Goal: Task Accomplishment & Management: Complete application form

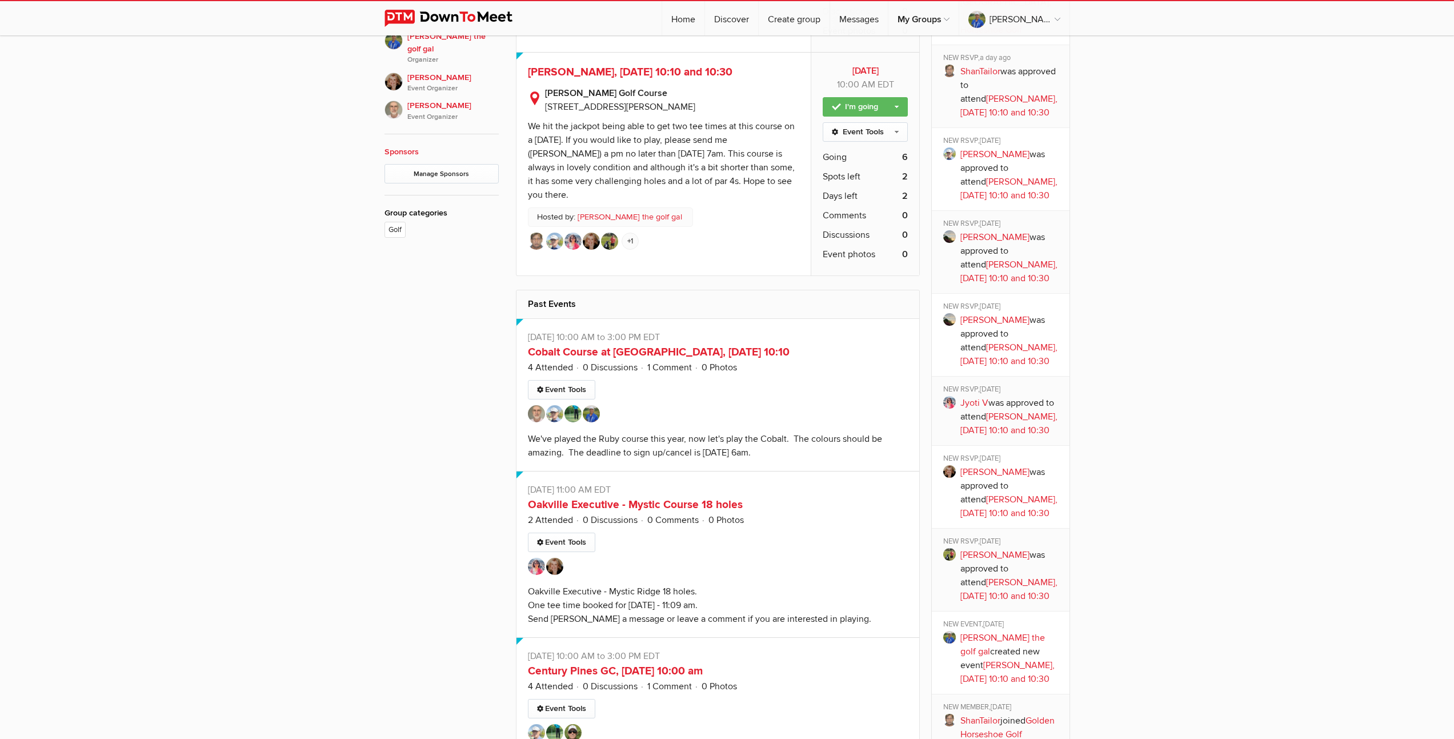
scroll to position [201, 0]
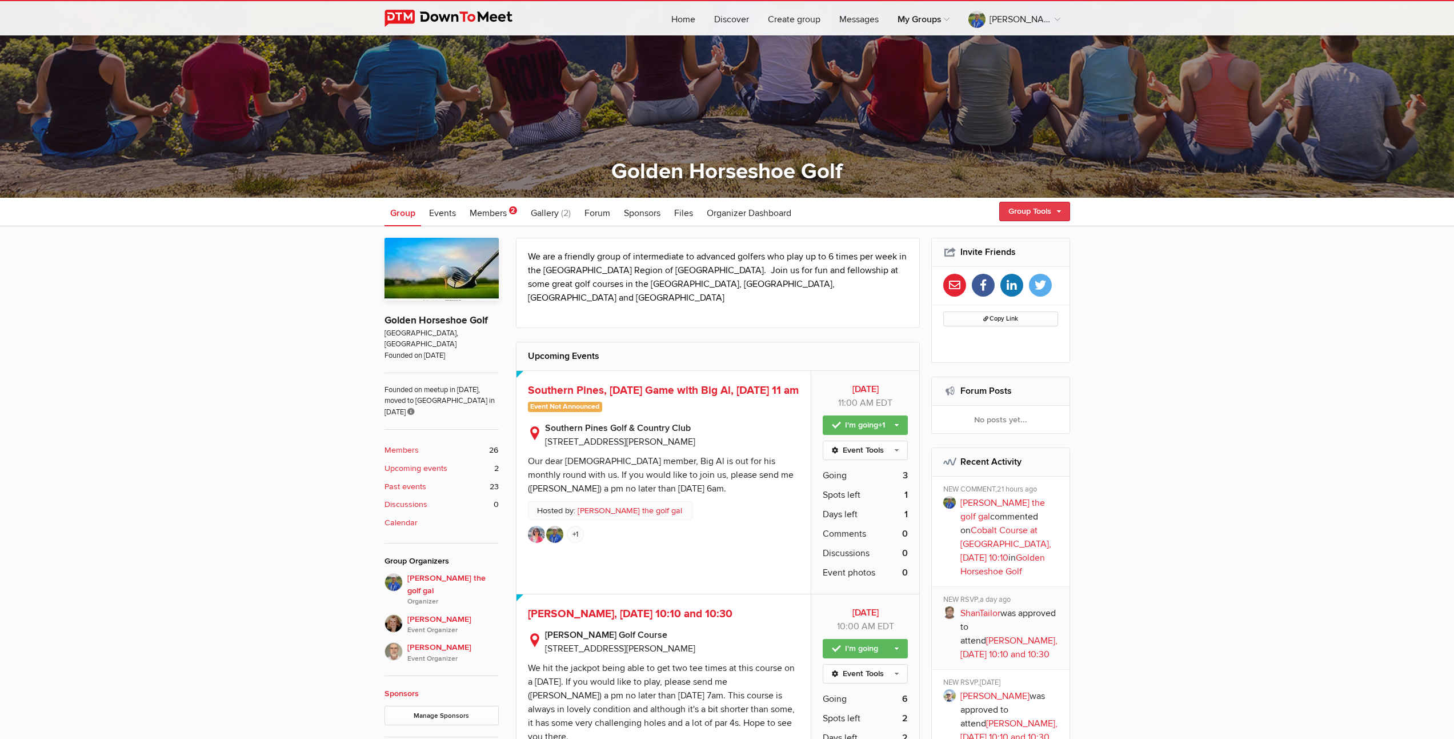
click at [1036, 213] on link "Group Tools" at bounding box center [1034, 211] width 71 height 19
click at [1008, 238] on link "Create Event" at bounding box center [1018, 235] width 103 height 17
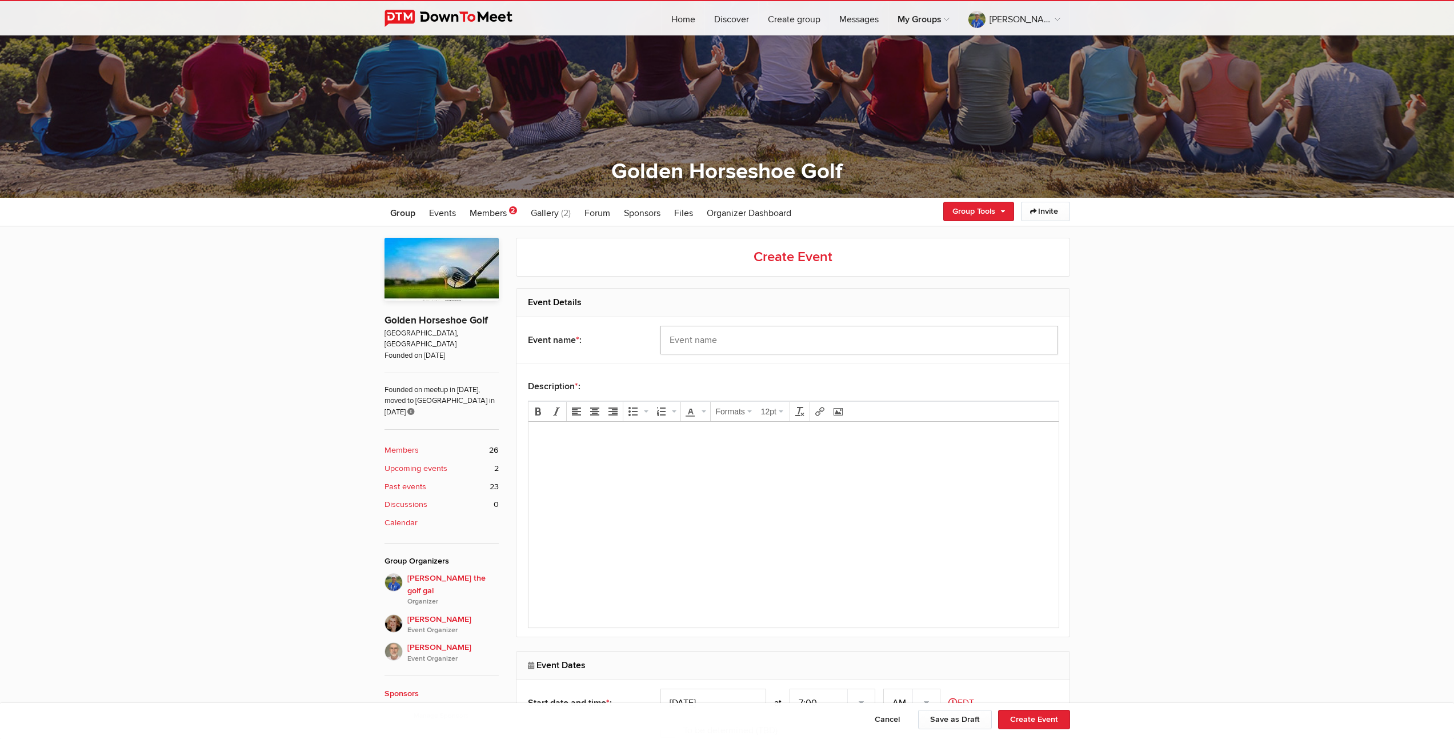
click at [753, 339] on input "text" at bounding box center [860, 340] width 398 height 29
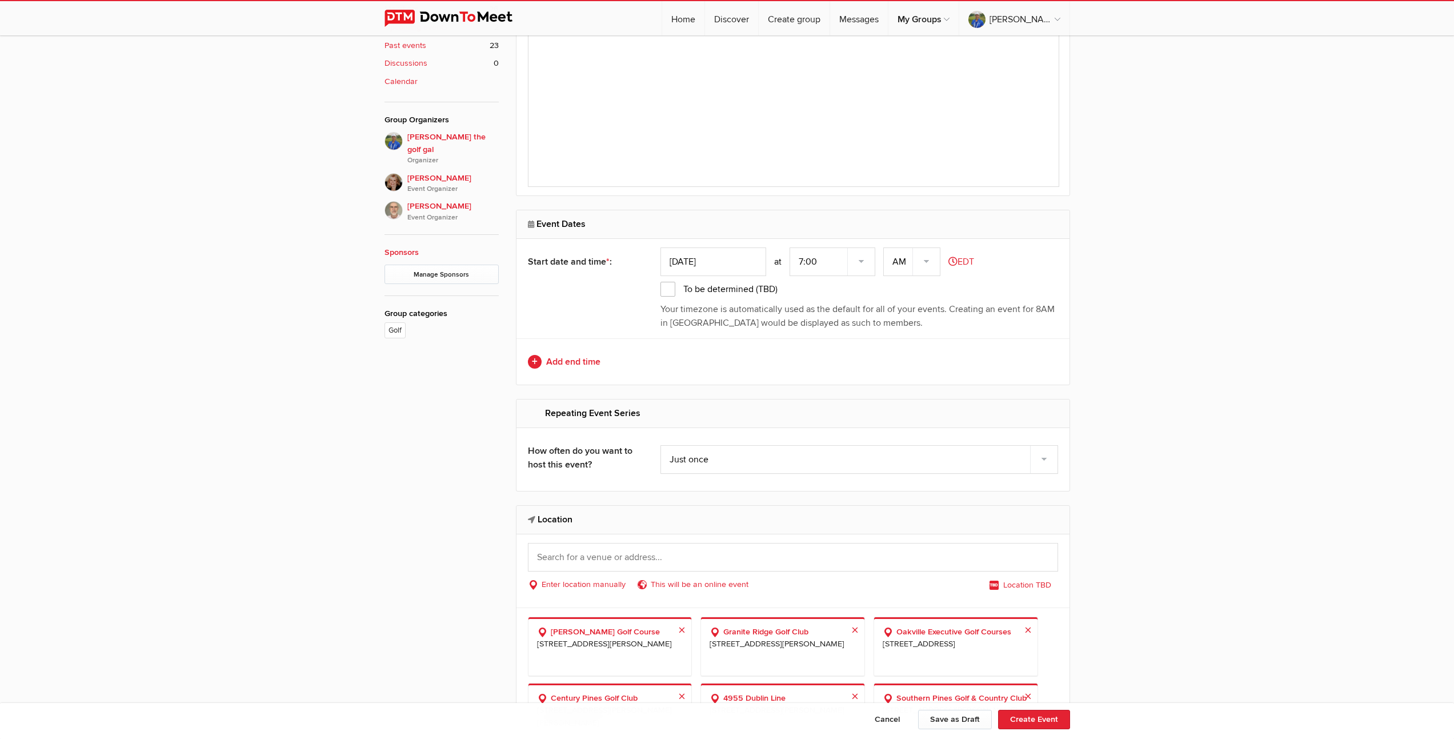
scroll to position [689, 0]
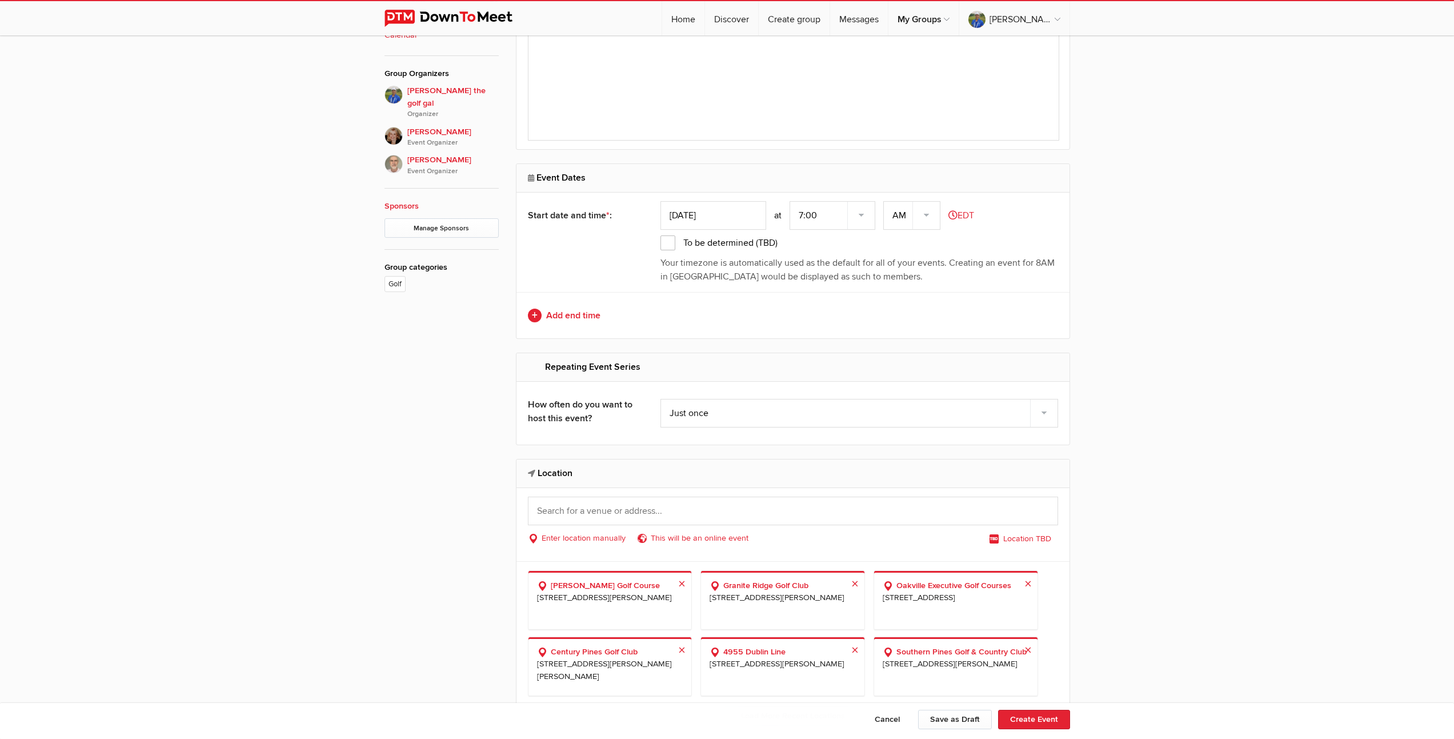
type input "Glen Eagle Golf Club, Thanksgiving Monday, 12 noon"
click at [704, 503] on input "text" at bounding box center [793, 511] width 530 height 29
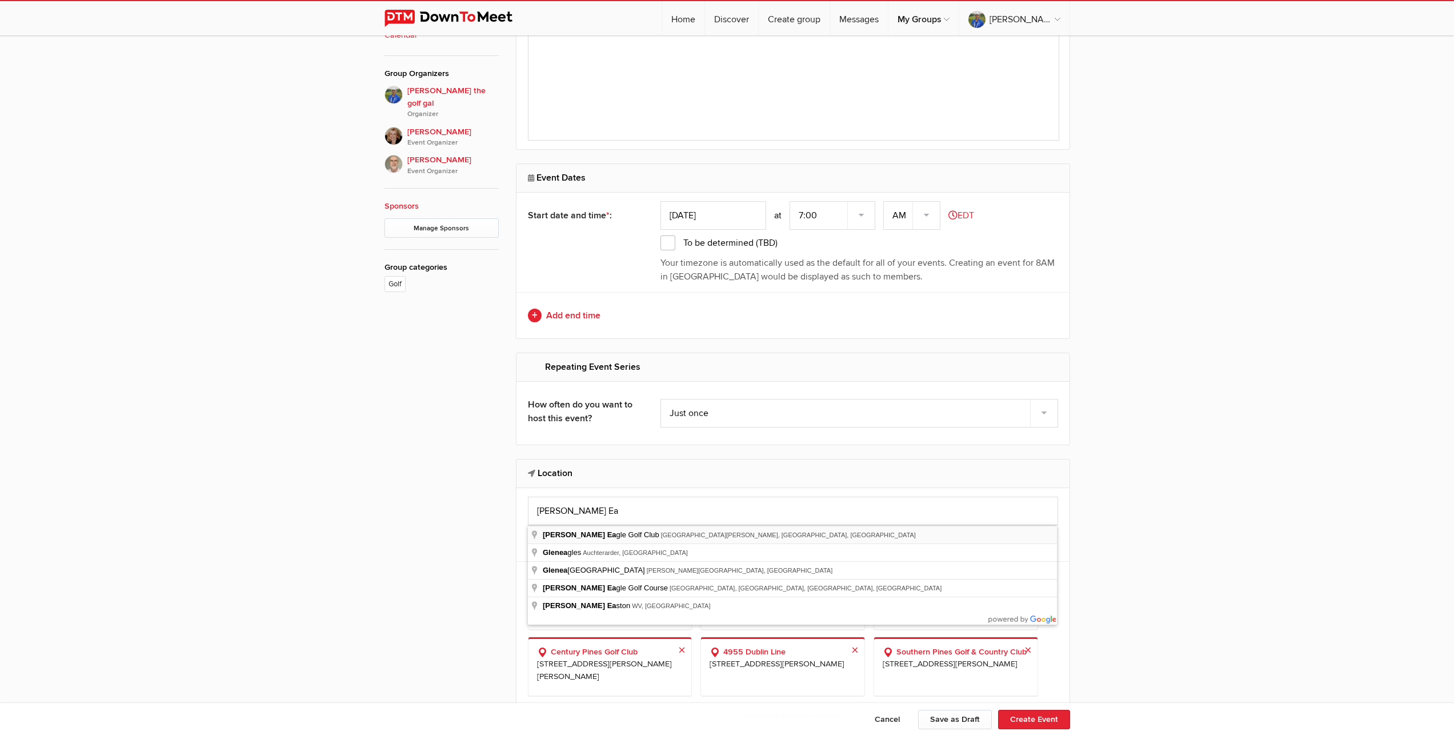
type input "Glen Eagle Golf Club, Peel Regional Road 50, Bolton, ON, Canada"
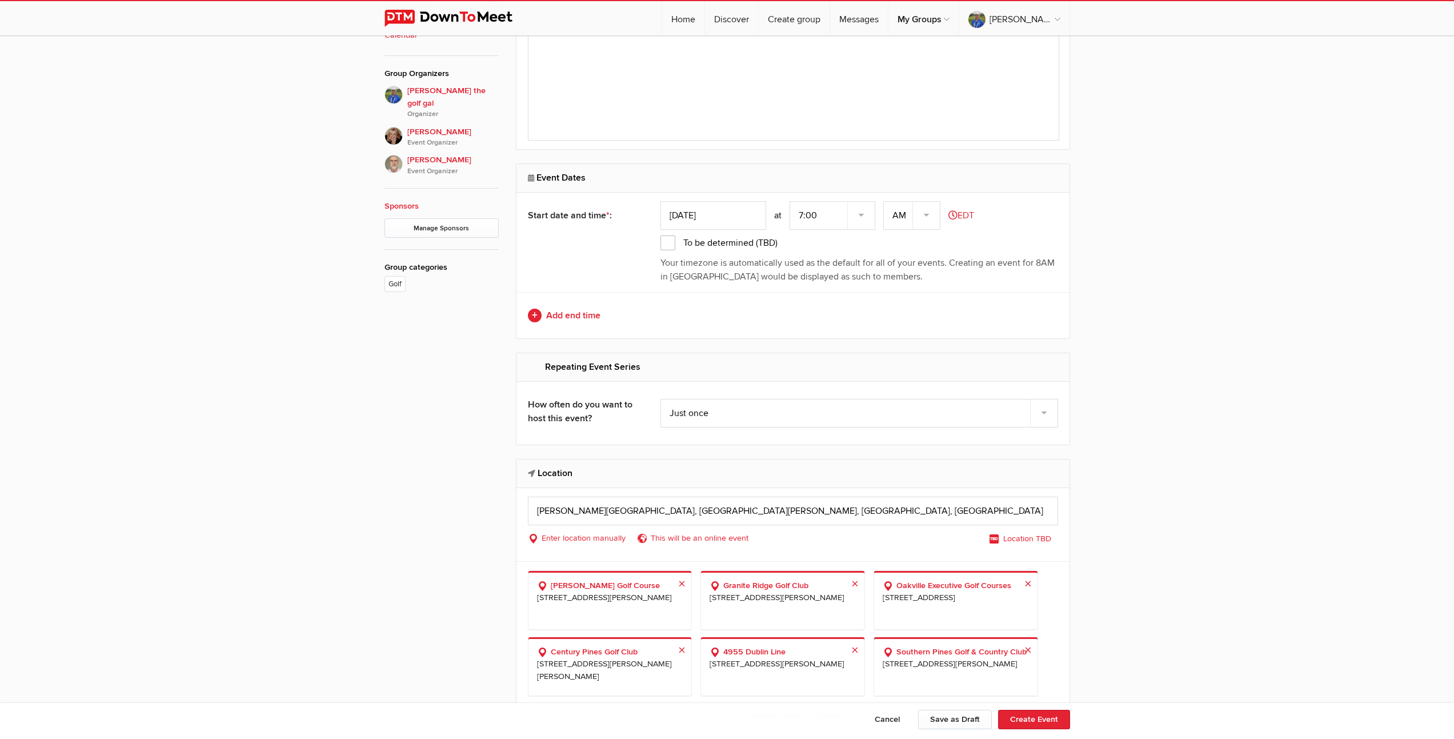
select select "Canada"
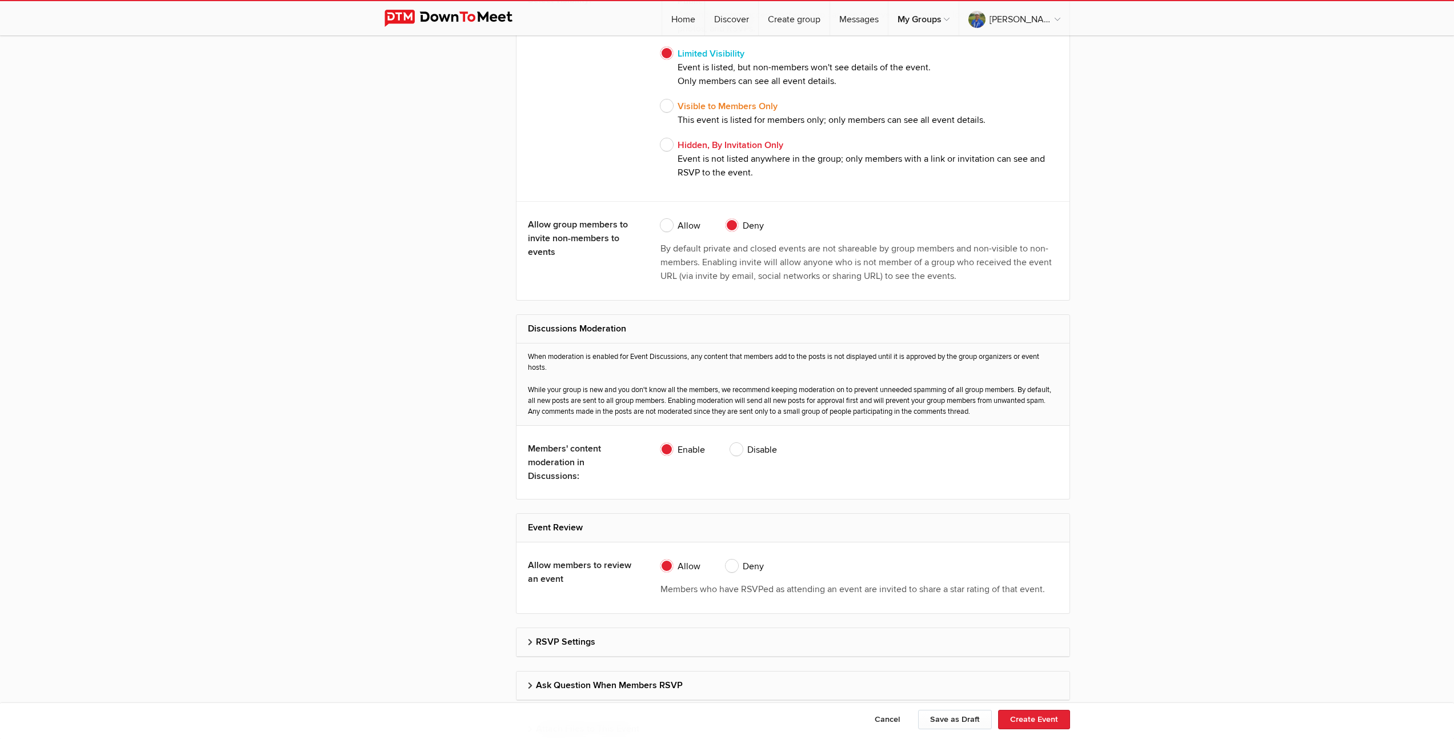
scroll to position [2097, 0]
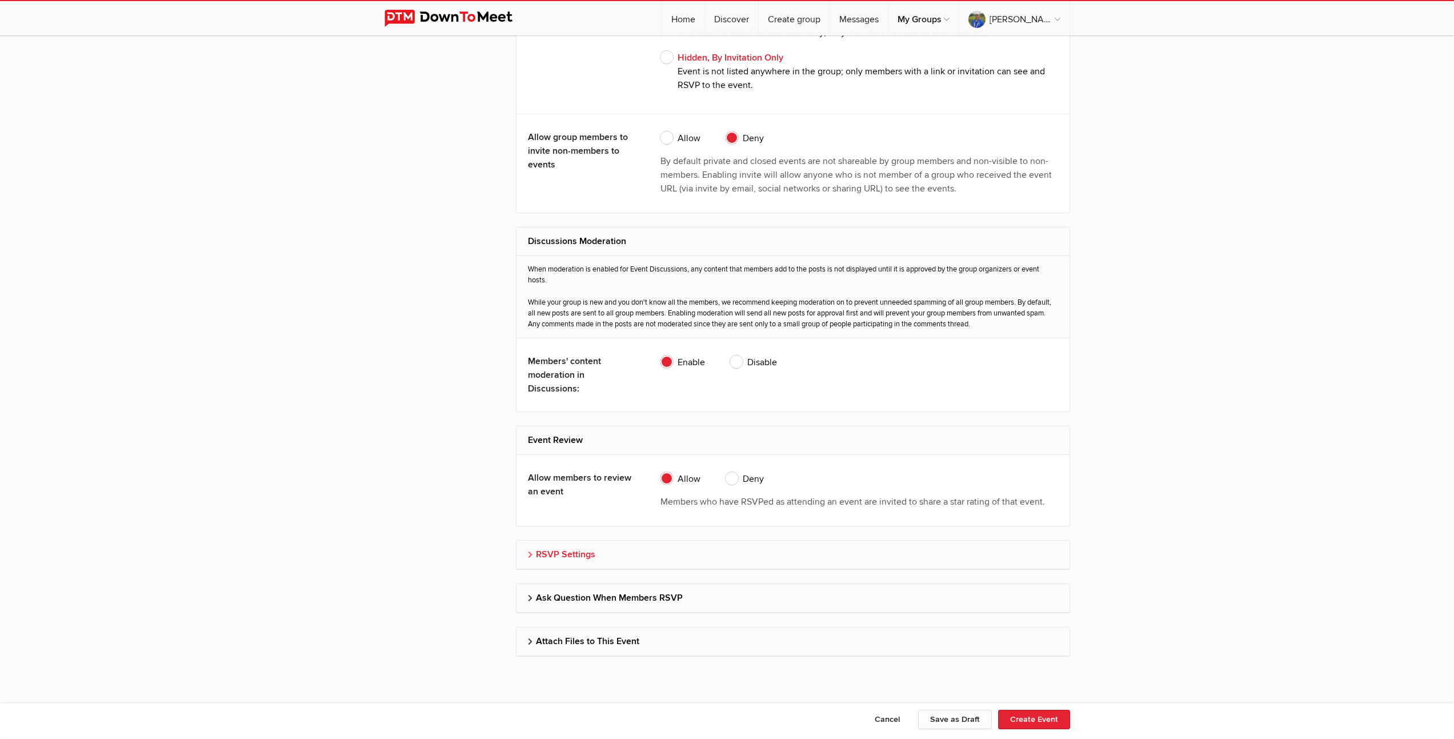
click at [561, 550] on h2 "RSVP Settings" at bounding box center [793, 554] width 530 height 27
click at [665, 620] on span "Don’t allow guests" at bounding box center [706, 620] width 91 height 14
click at [661, 613] on input "Don’t allow guests" at bounding box center [660, 613] width 1 height 1
radio input "true"
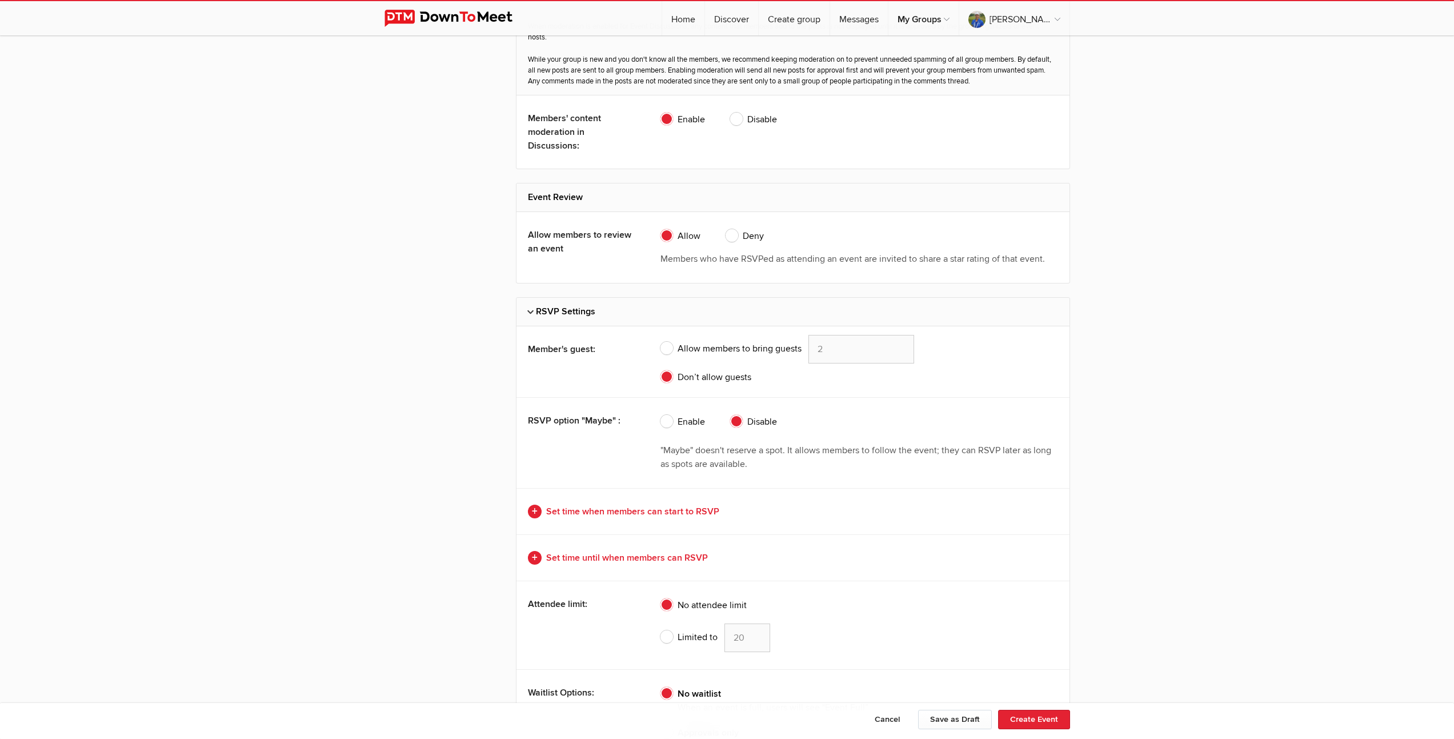
click at [669, 638] on span "Limited to" at bounding box center [689, 637] width 57 height 14
click at [661, 623] on input "Limited to 20" at bounding box center [660, 623] width 1 height 1
radio input "true"
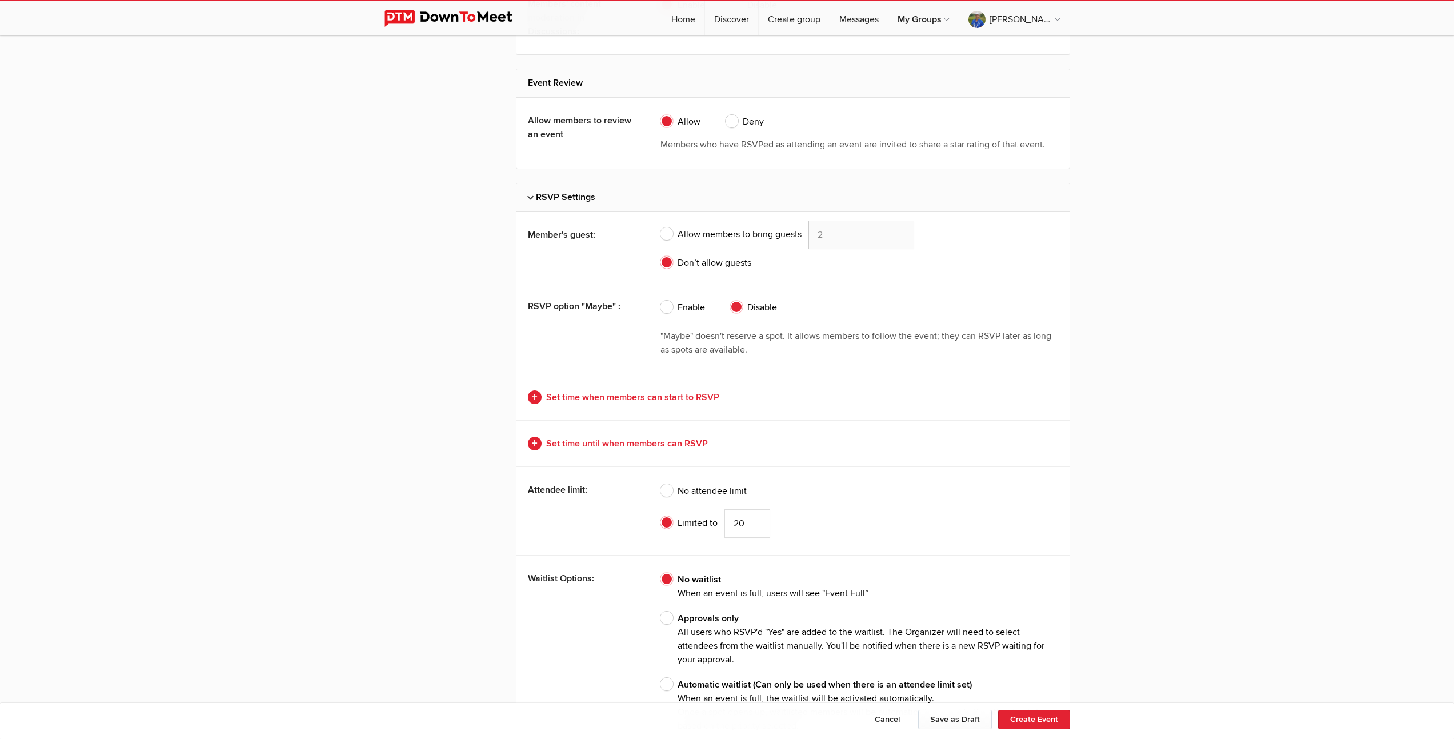
scroll to position [2576, 0]
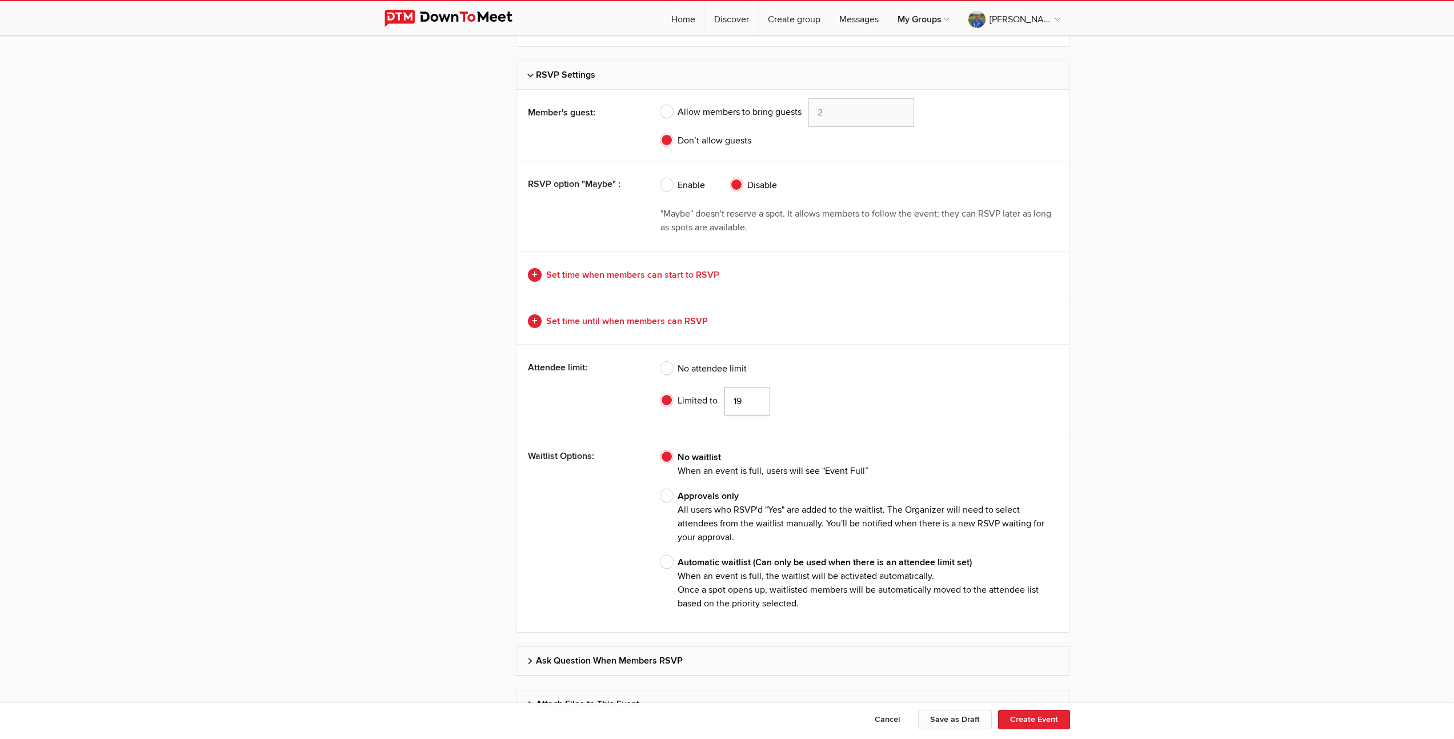
click at [756, 403] on input "19" at bounding box center [748, 401] width 46 height 29
click at [756, 403] on input "18" at bounding box center [748, 401] width 46 height 29
click at [756, 403] on input "17" at bounding box center [748, 401] width 46 height 29
click at [756, 403] on input "16" at bounding box center [748, 401] width 46 height 29
click at [756, 403] on input "15" at bounding box center [748, 401] width 46 height 29
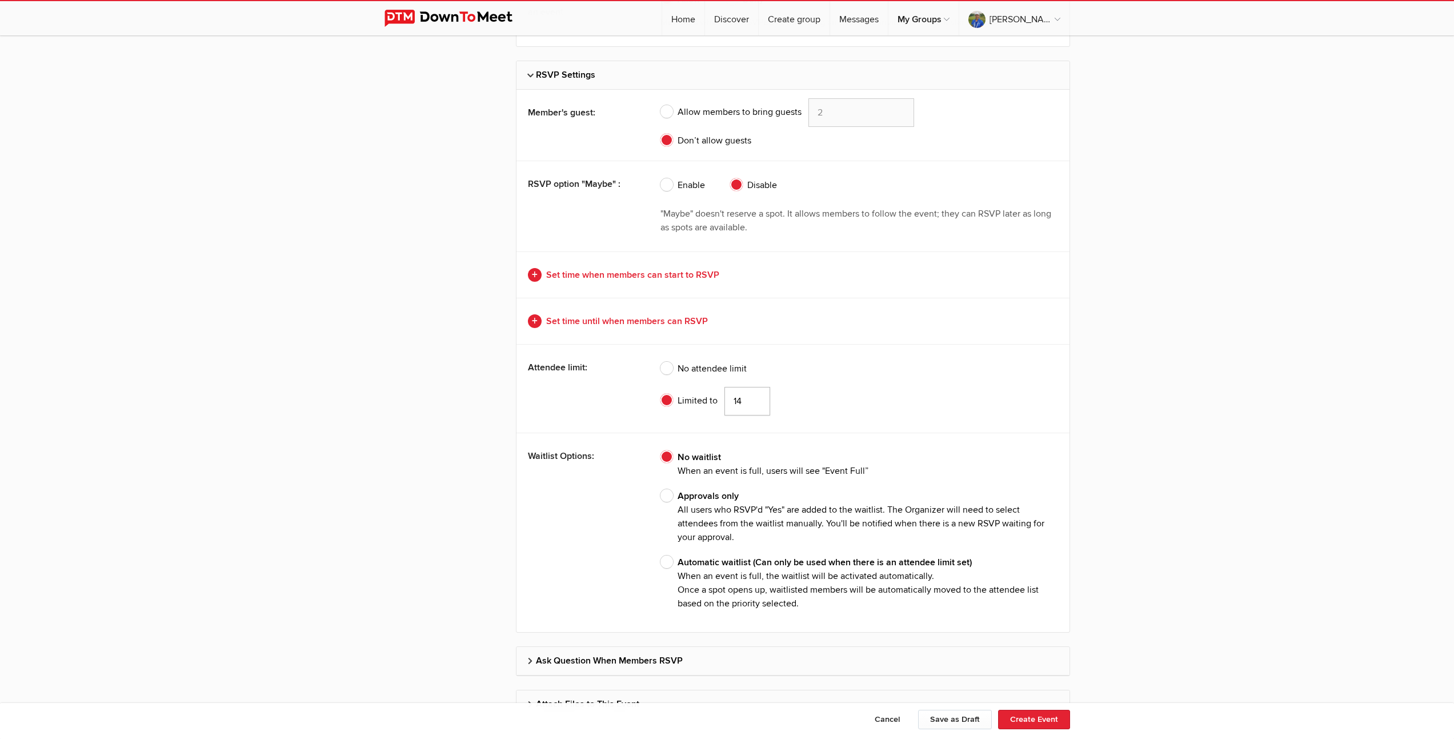
click at [756, 403] on input "14" at bounding box center [748, 401] width 46 height 29
click at [756, 403] on input "13" at bounding box center [748, 401] width 46 height 29
click at [756, 403] on input "12" at bounding box center [748, 401] width 46 height 29
click at [756, 403] on input "11" at bounding box center [748, 401] width 46 height 29
click at [756, 403] on input "10" at bounding box center [748, 401] width 46 height 29
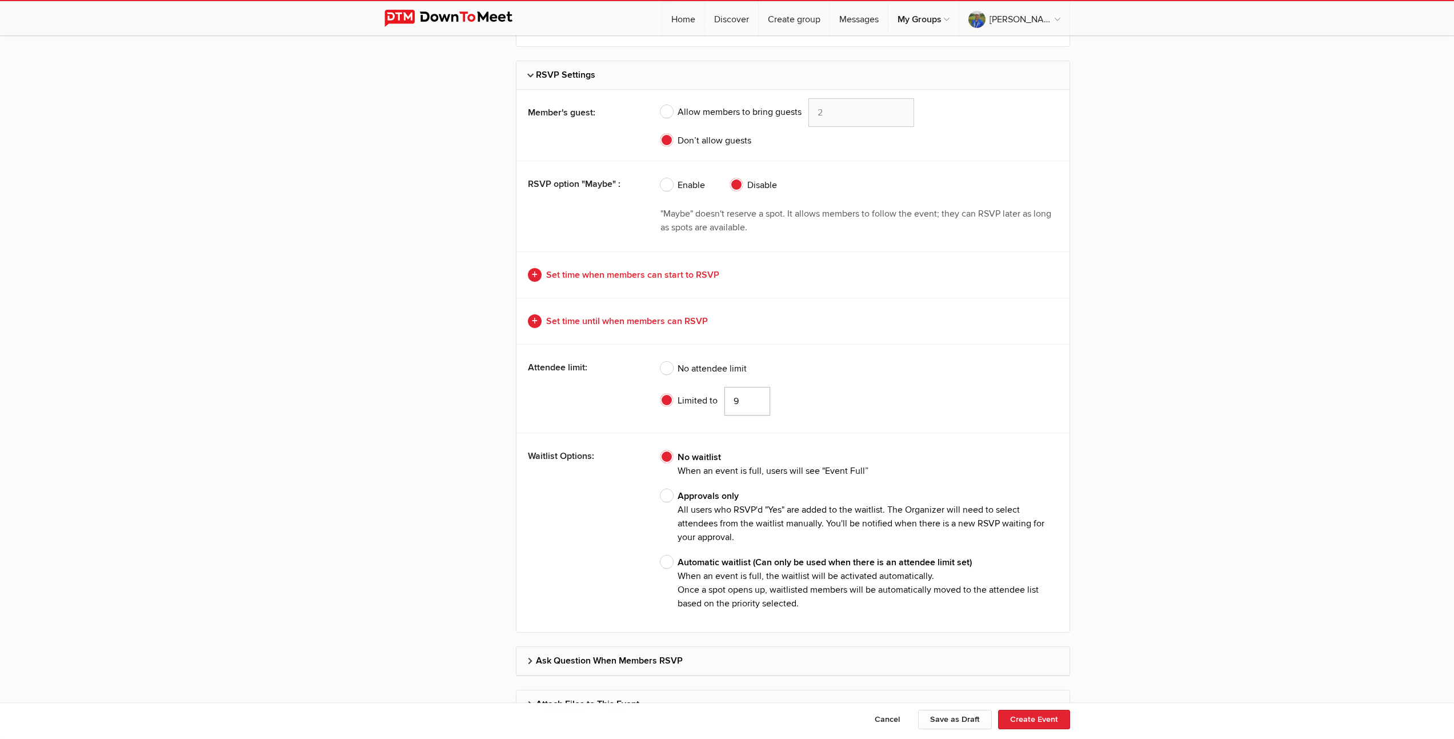
click at [756, 403] on input "9" at bounding box center [748, 401] width 46 height 29
click at [756, 403] on input "8" at bounding box center [748, 401] width 46 height 29
click at [756, 403] on input "7" at bounding box center [748, 401] width 46 height 29
click at [756, 403] on input "6" at bounding box center [748, 401] width 46 height 29
click at [756, 403] on input "5" at bounding box center [748, 401] width 46 height 29
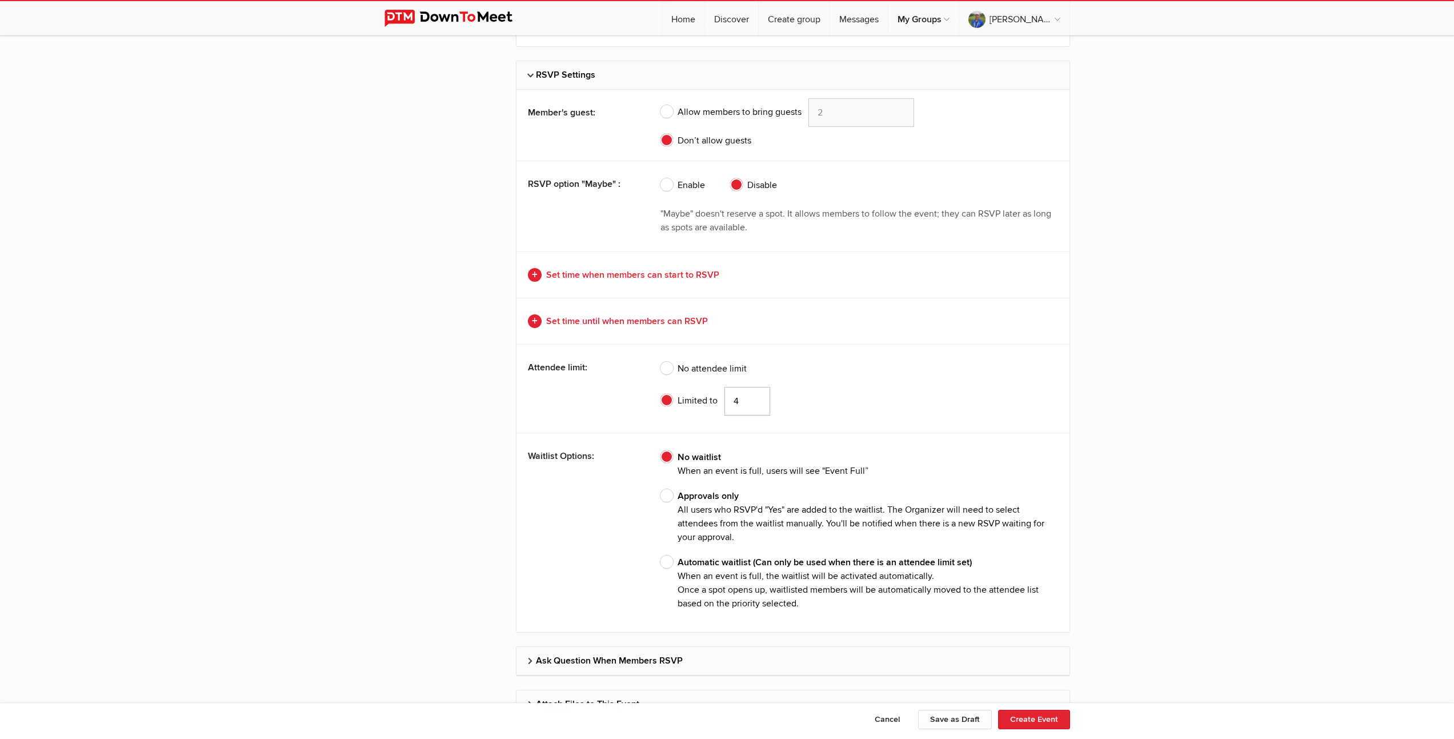
type input "4"
click at [756, 403] on input "4" at bounding box center [748, 401] width 46 height 29
click at [668, 497] on span "Approvals only All users who RSVP'd "Yes" are added to the waitlist. The Organi…" at bounding box center [860, 516] width 398 height 55
click at [661, 489] on input "Approvals only All users who RSVP'd "Yes" are added to the waitlist. The Organi…" at bounding box center [660, 489] width 1 height 1
radio input "true"
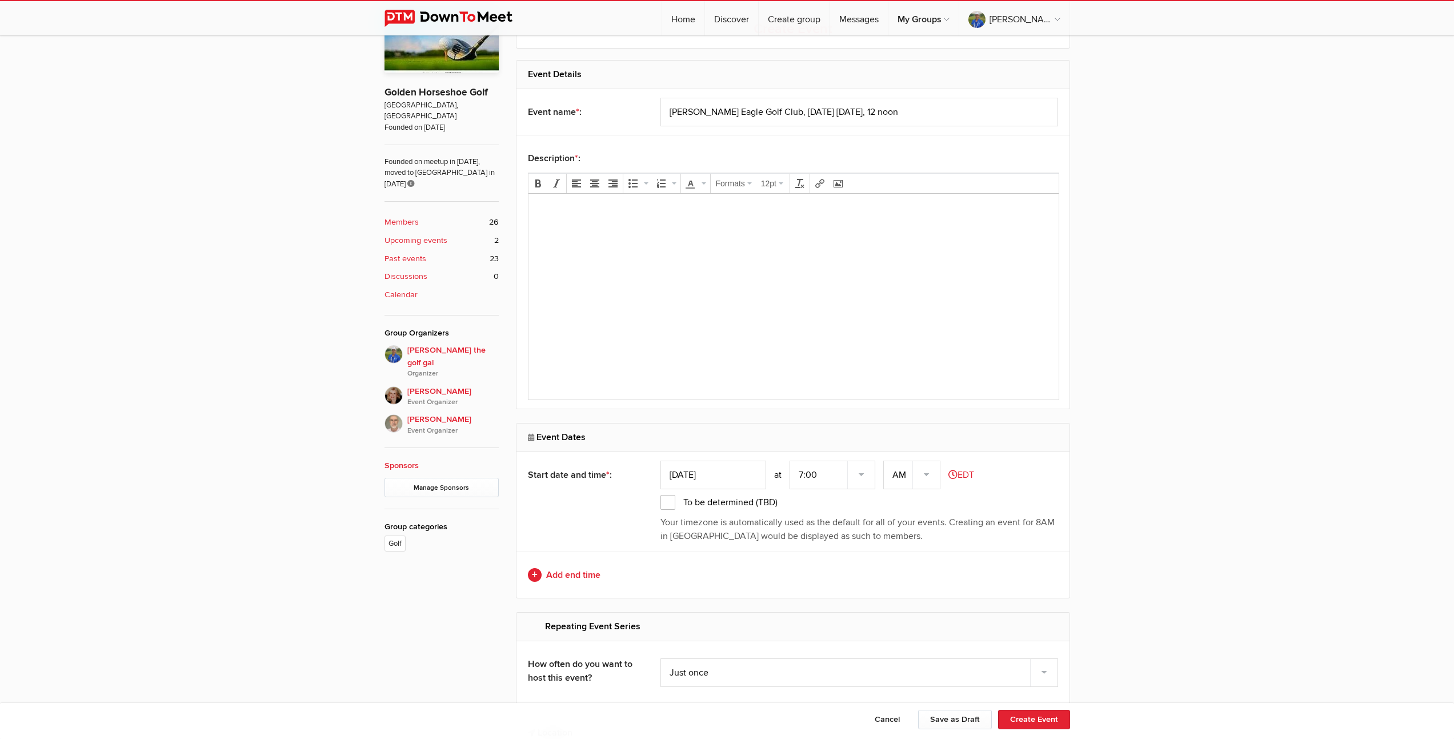
scroll to position [342, 0]
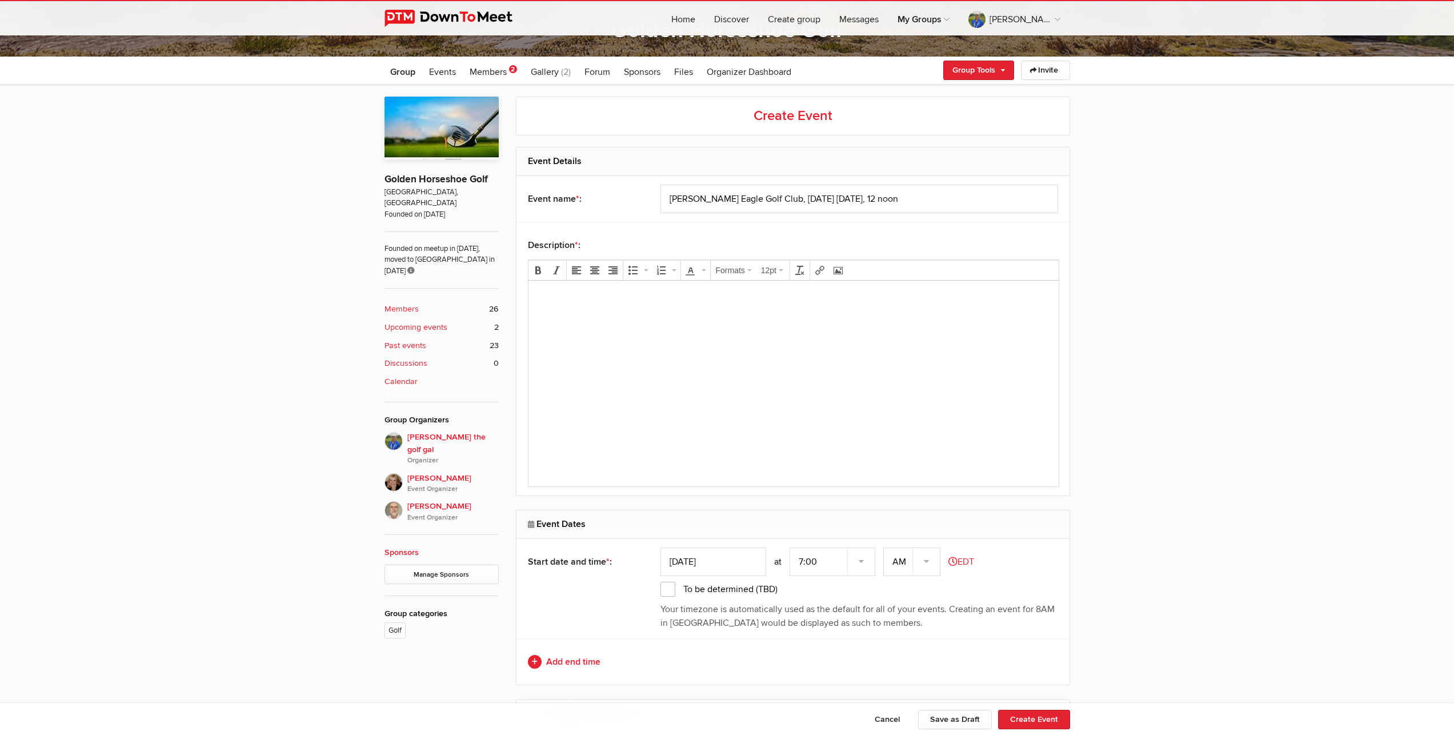
click at [703, 561] on input "Oct 09, 2025" at bounding box center [714, 561] width 106 height 29
type input "Oct 13, 2025"
click at [801, 563] on select "7:00 7:15 7:30 7:45 8:00 8:15 8:30 8:45 9:00 9:15 9:30 9:45 10:00 10:15 10:30 1…" at bounding box center [833, 561] width 86 height 29
select select "0:00:00"
click at [791, 547] on select "7:00 7:15 7:30 7:45 8:00 8:15 8:30 8:45 9:00 9:15 9:30 9:45 10:00 10:15 10:30 1…" at bounding box center [833, 561] width 86 height 29
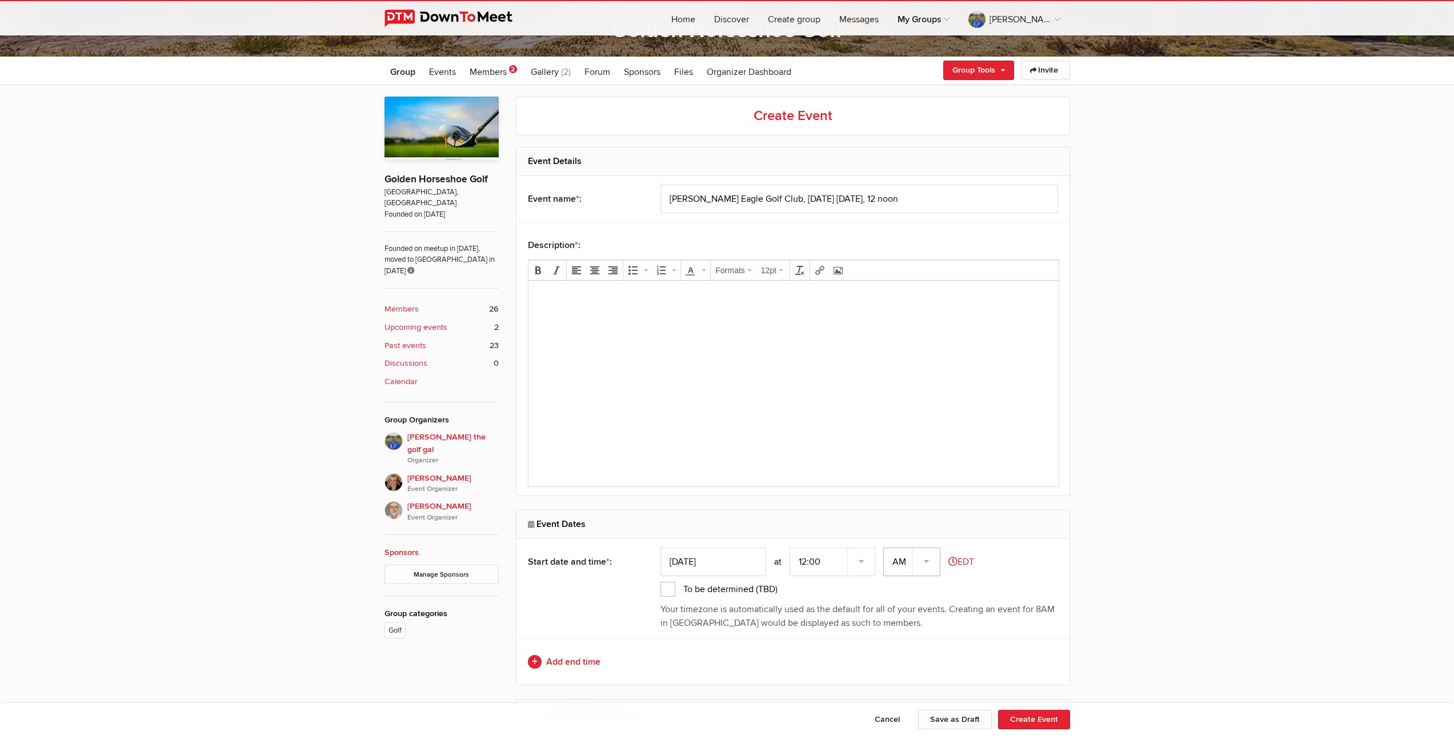
click at [931, 565] on select "AM PM" at bounding box center [911, 561] width 57 height 29
select select "PM"
click at [885, 547] on select "AM PM" at bounding box center [911, 561] width 57 height 29
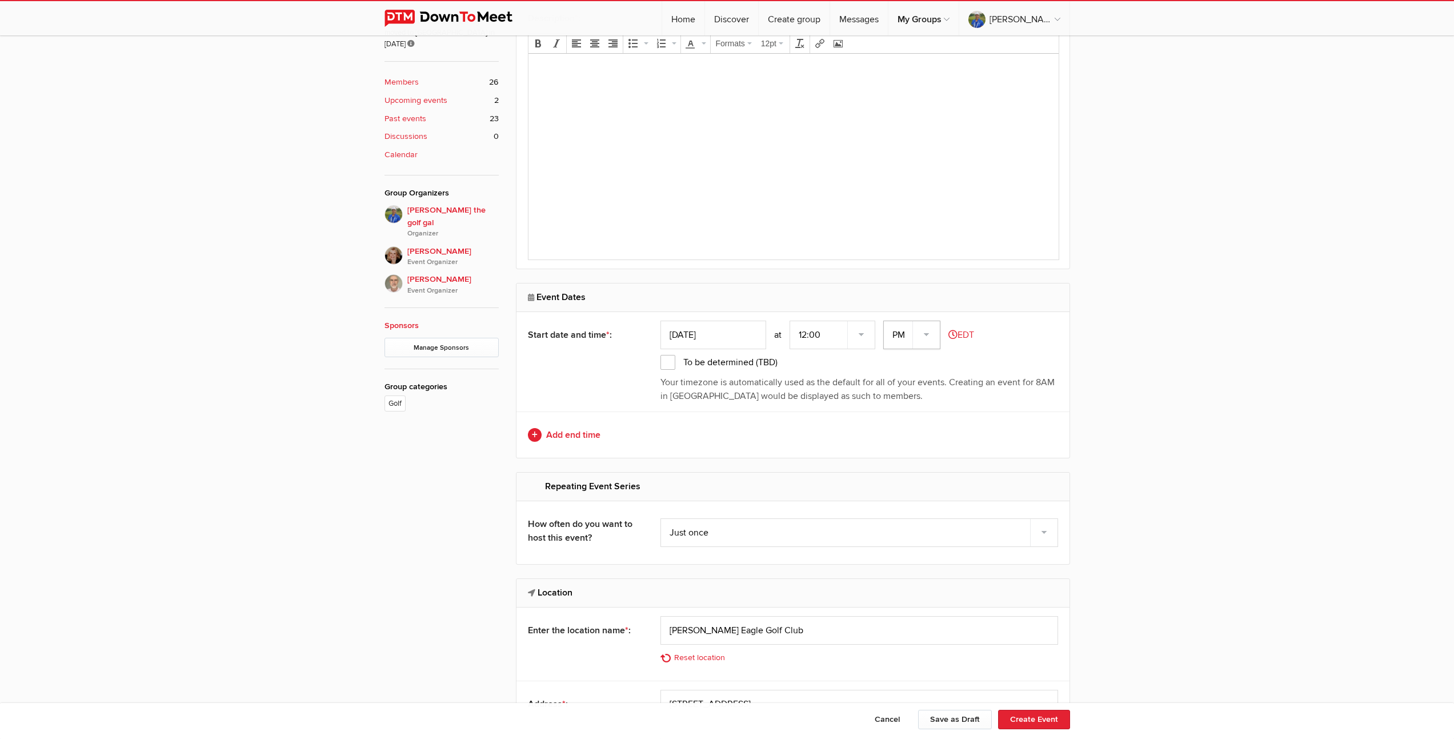
scroll to position [570, 0]
click at [555, 432] on link "Add end time" at bounding box center [793, 434] width 530 height 14
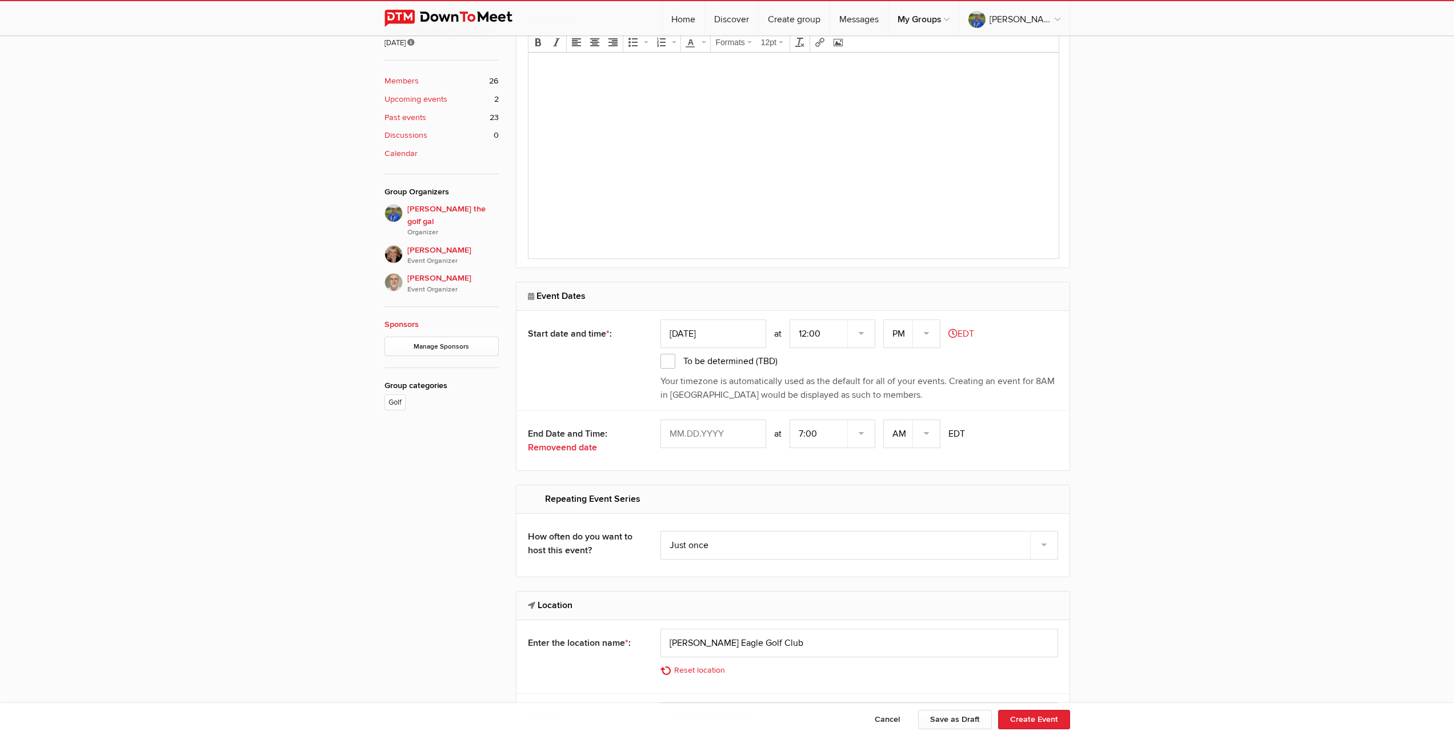
click at [709, 433] on input "text" at bounding box center [714, 433] width 106 height 29
type input "Oct 13, 2025"
click at [866, 435] on select "7:00 7:15 7:30 7:45 8:00 8:15 8:30 8:45 9:00 9:15 9:30 9:45 10:00 10:15 10:30 1…" at bounding box center [833, 433] width 86 height 29
select select "5:00:00"
click at [791, 419] on select "7:00 7:15 7:30 7:45 8:00 8:15 8:30 8:45 9:00 9:15 9:30 9:45 10:00 10:15 10:30 1…" at bounding box center [833, 433] width 86 height 29
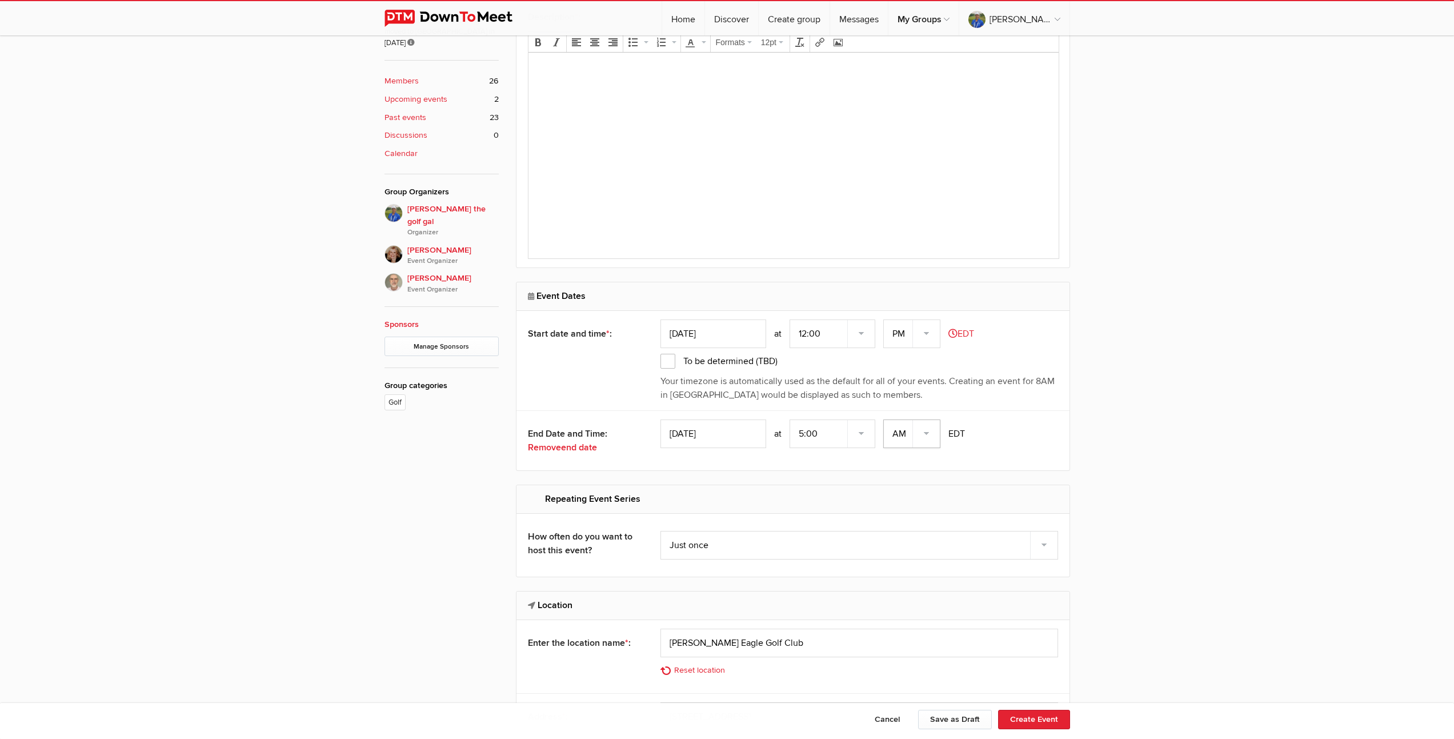
click at [930, 434] on select "AM PM" at bounding box center [911, 433] width 57 height 29
select select "PM"
click at [885, 419] on select "AM PM" at bounding box center [911, 433] width 57 height 29
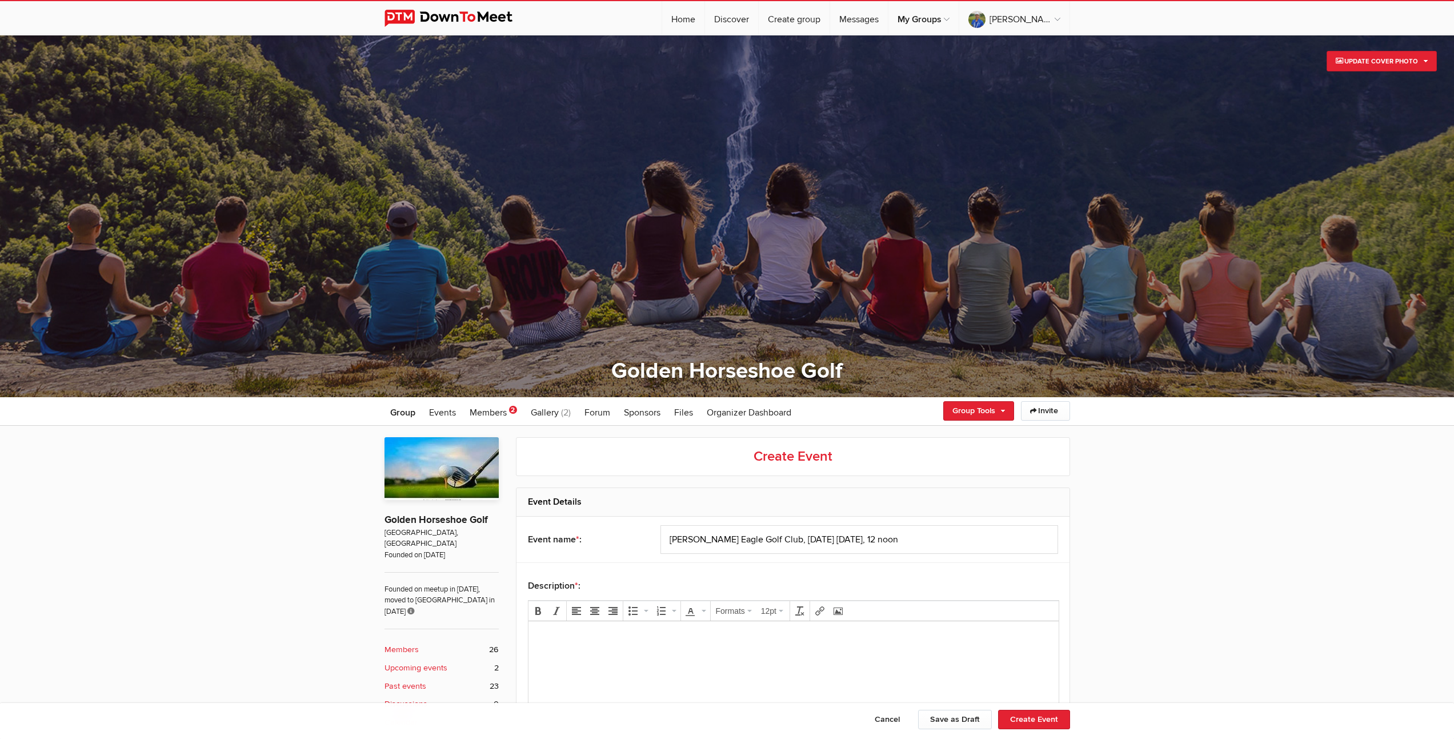
scroll to position [235, 0]
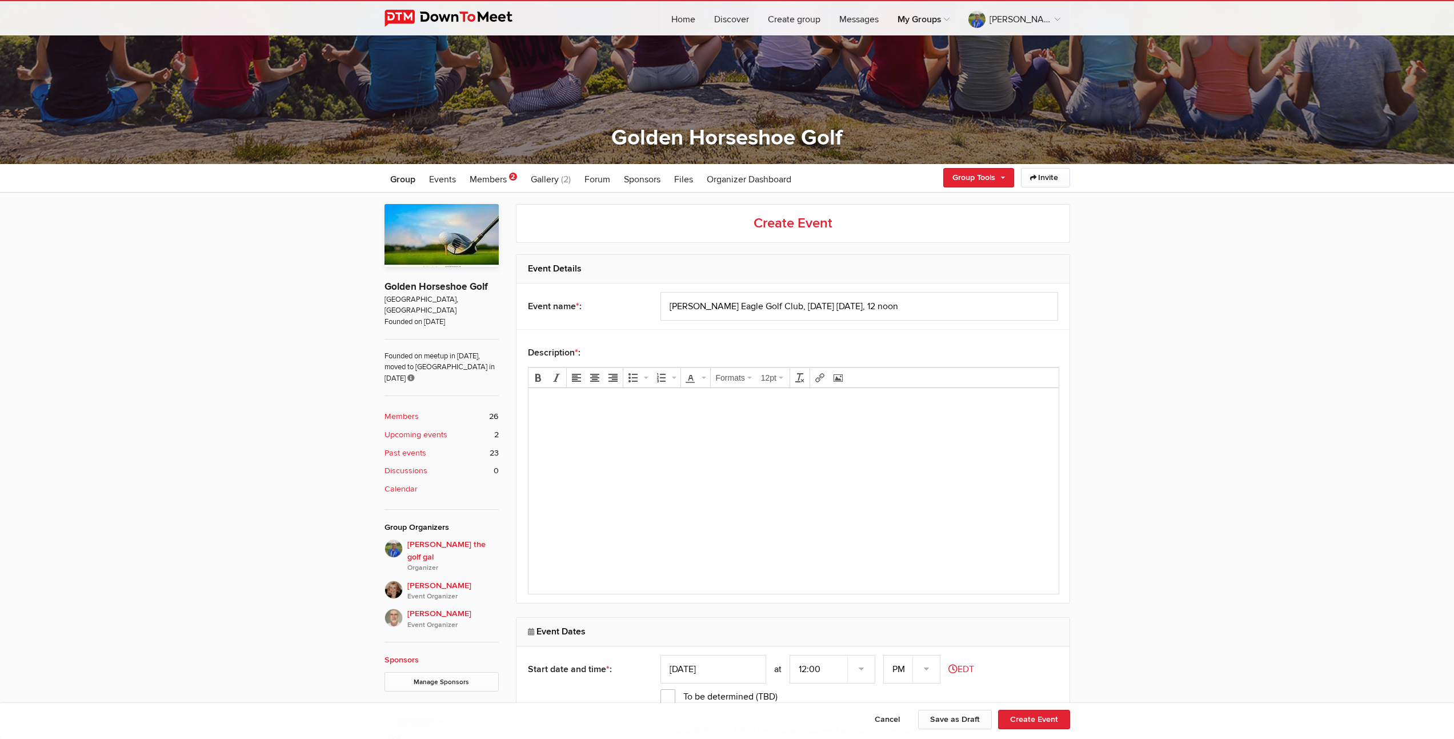
click at [699, 453] on html at bounding box center [793, 420] width 530 height 65
paste body
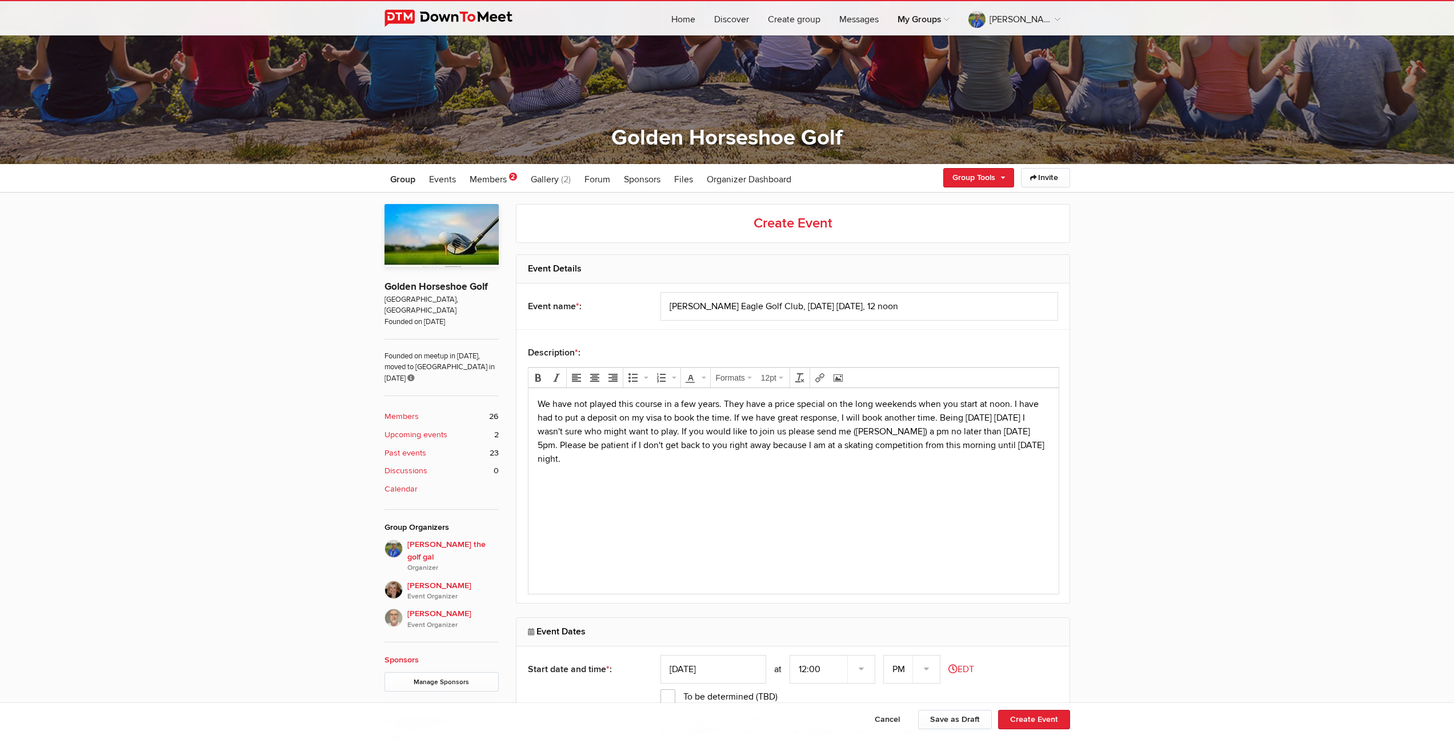
drag, startPoint x: 652, startPoint y: 460, endPoint x: 1036, endPoint y: 845, distance: 543.9
click at [528, 458] on html "We have not played this course in a few years. They have a price special on the…" at bounding box center [793, 448] width 530 height 120
drag, startPoint x: 1017, startPoint y: 449, endPoint x: 621, endPoint y: 446, distance: 395.4
click at [621, 446] on p "We have not played this course in a few years. They have a price special on the…" at bounding box center [793, 424] width 512 height 55
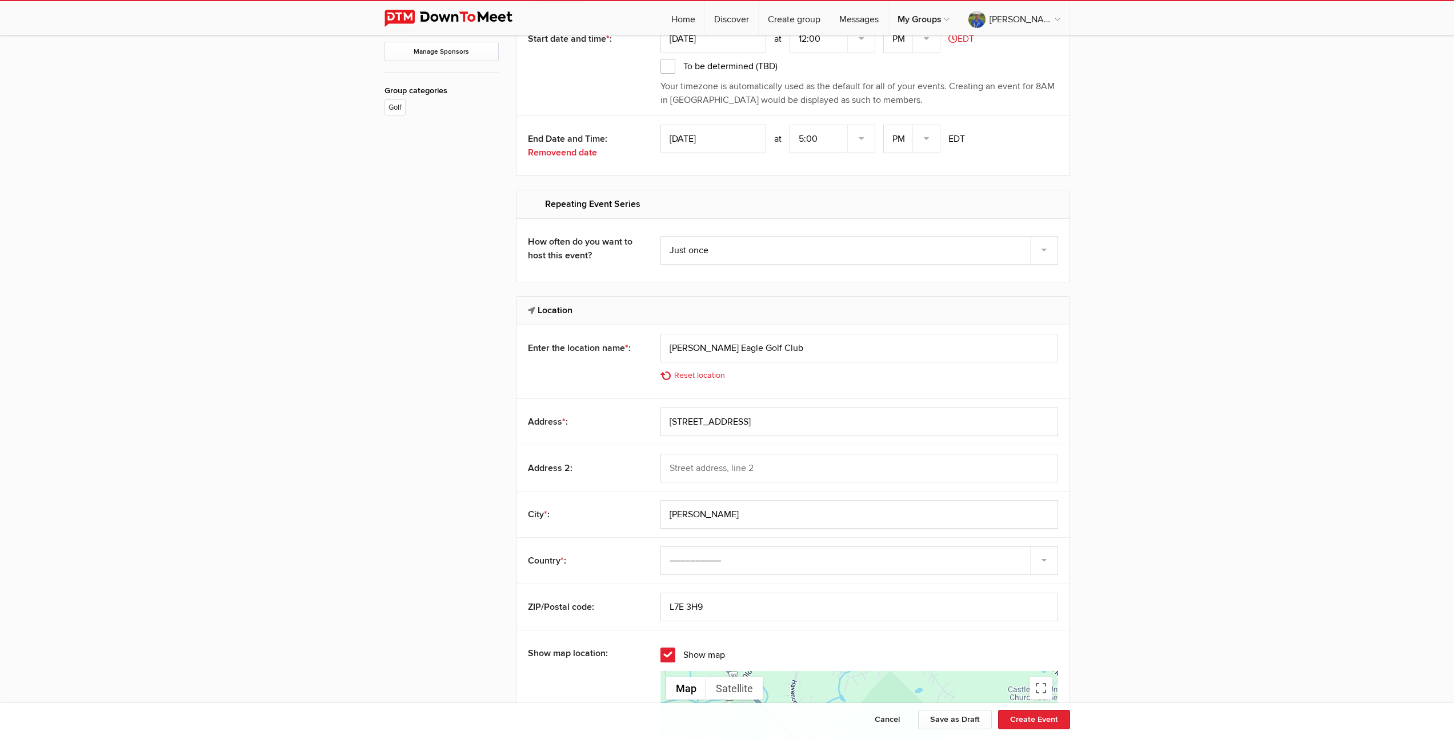
scroll to position [1079, 0]
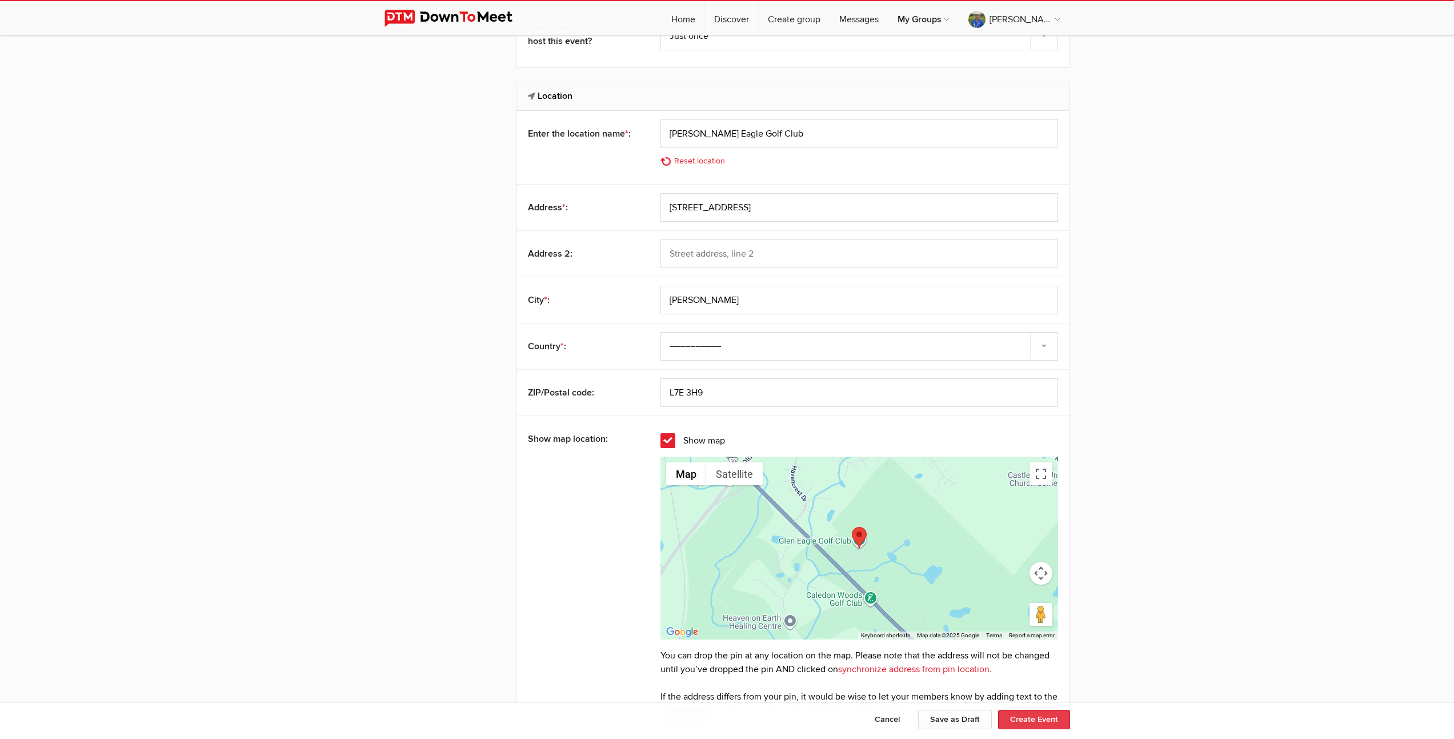
click at [1029, 719] on button "Create Event" at bounding box center [1034, 719] width 72 height 19
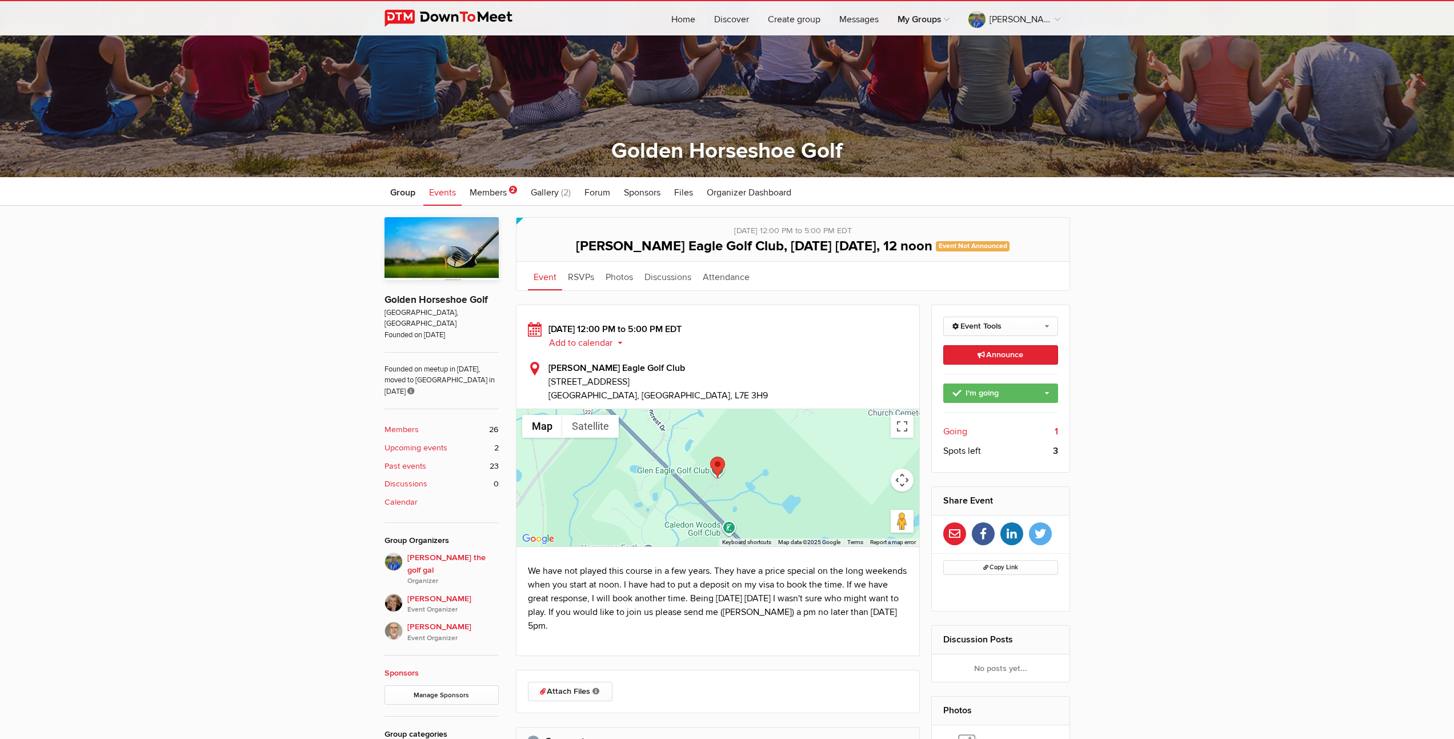
scroll to position [243, 0]
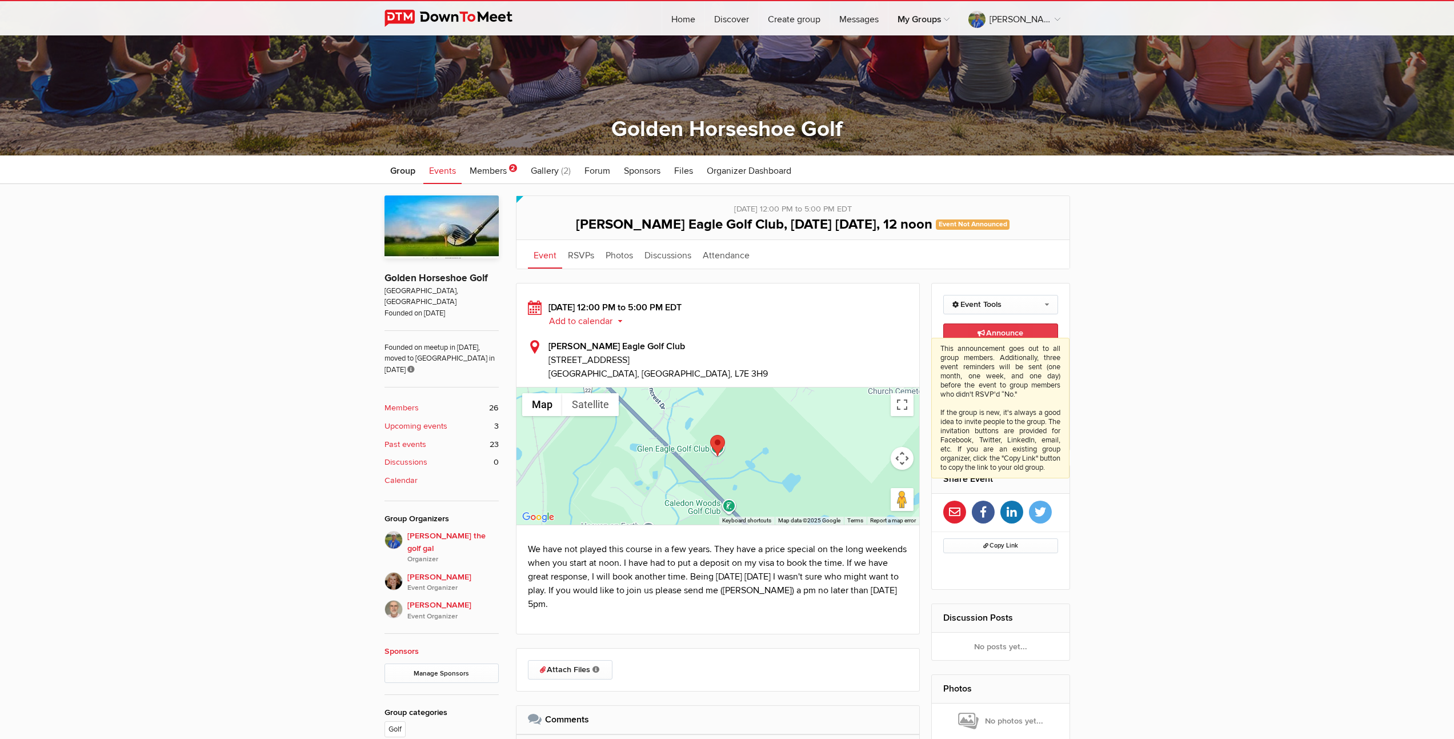
click at [1010, 334] on span "Announce This announcement goes out to all group members. Additionally, three e…" at bounding box center [1001, 333] width 46 height 10
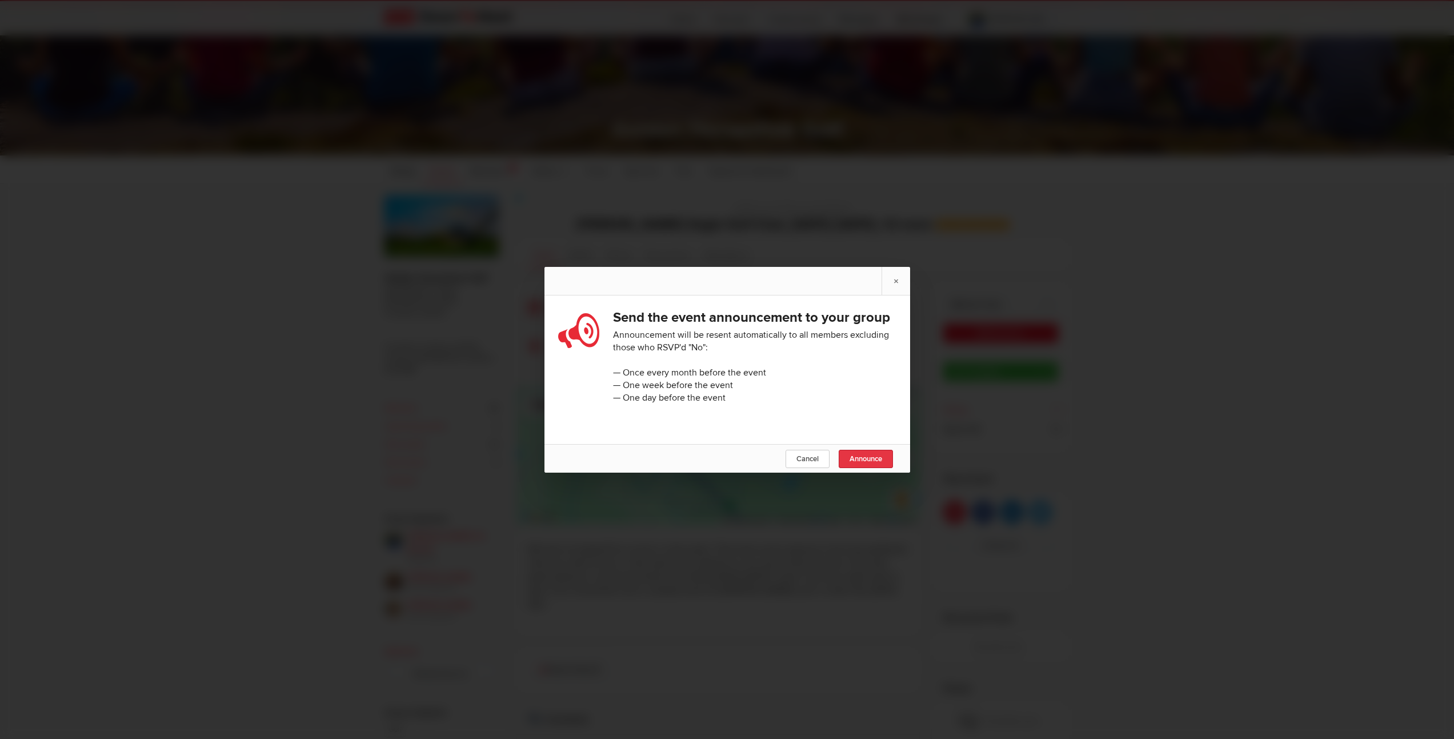
click at [862, 463] on span "Announce" at bounding box center [866, 458] width 33 height 9
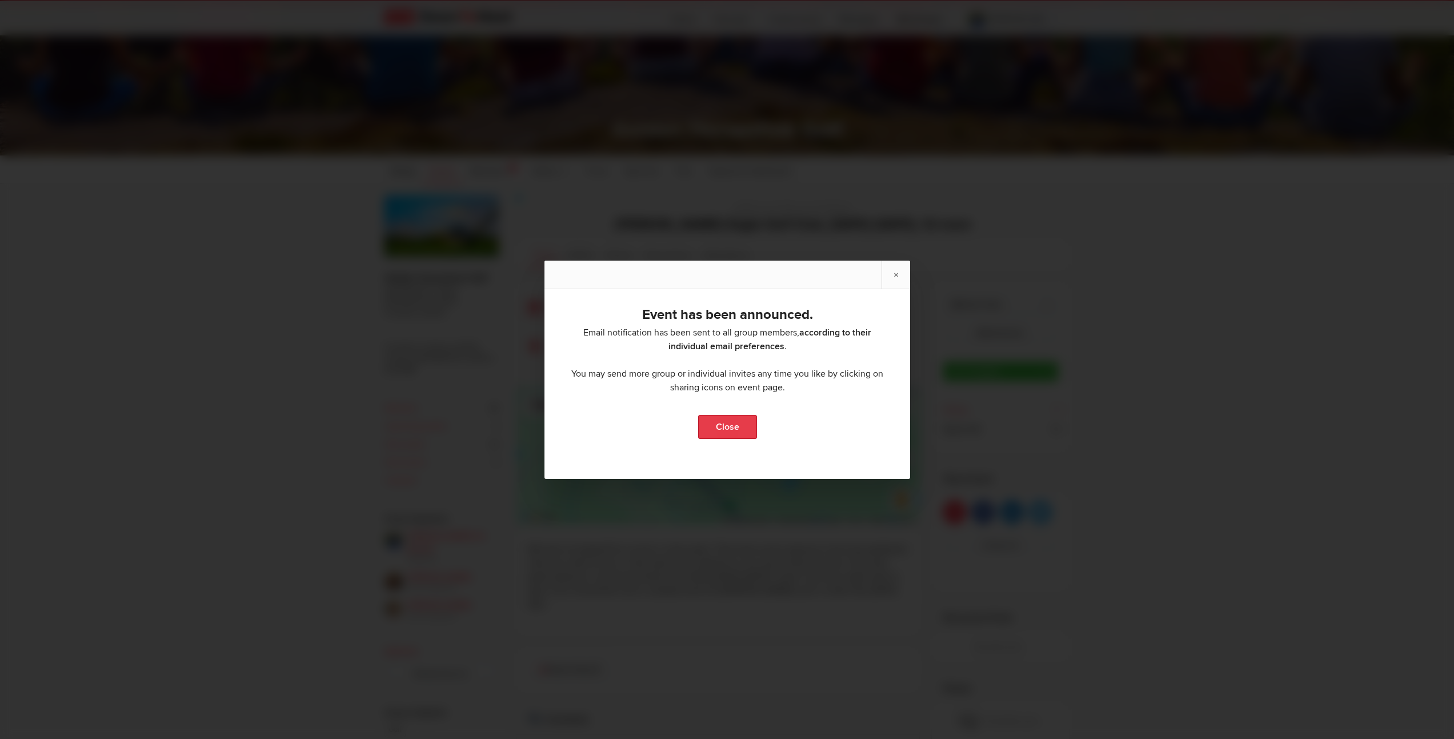
click at [726, 430] on link "Close" at bounding box center [727, 427] width 59 height 24
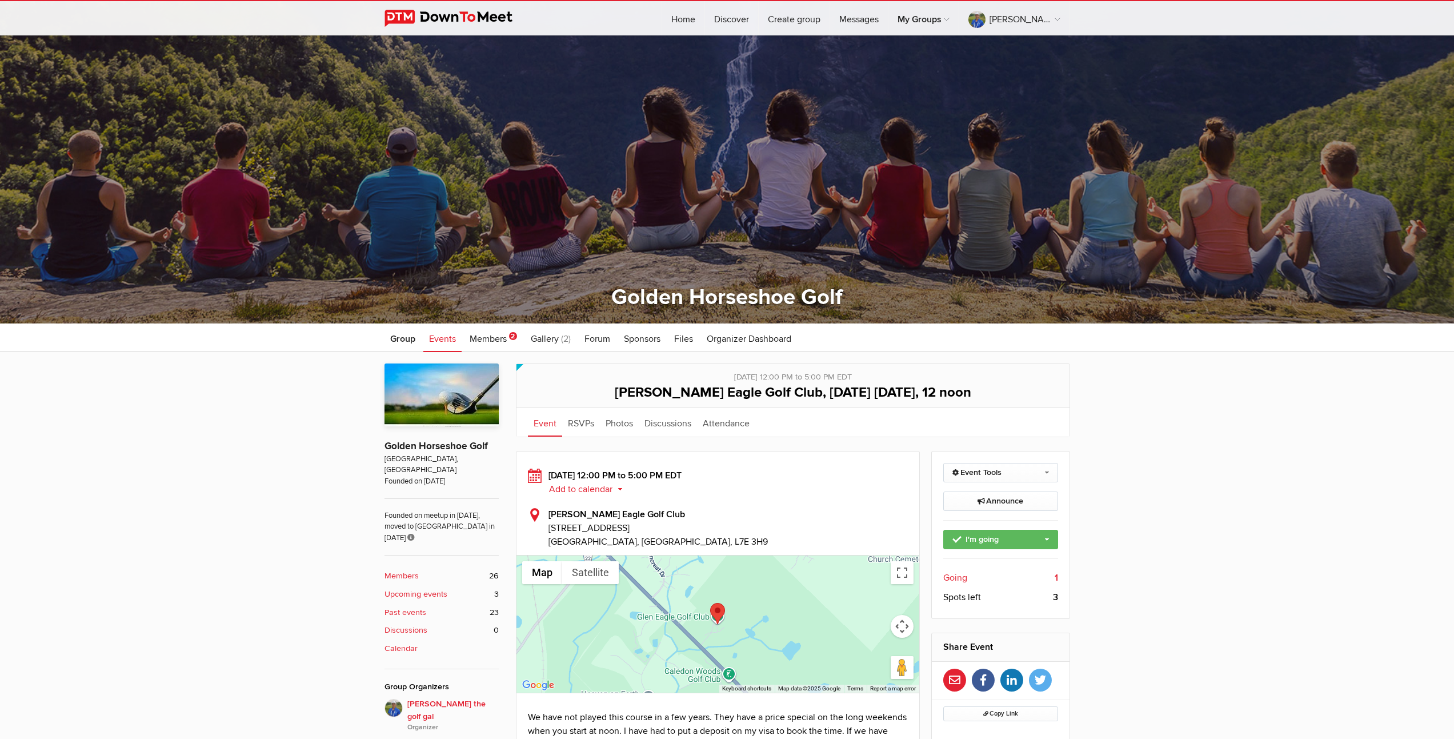
scroll to position [0, 0]
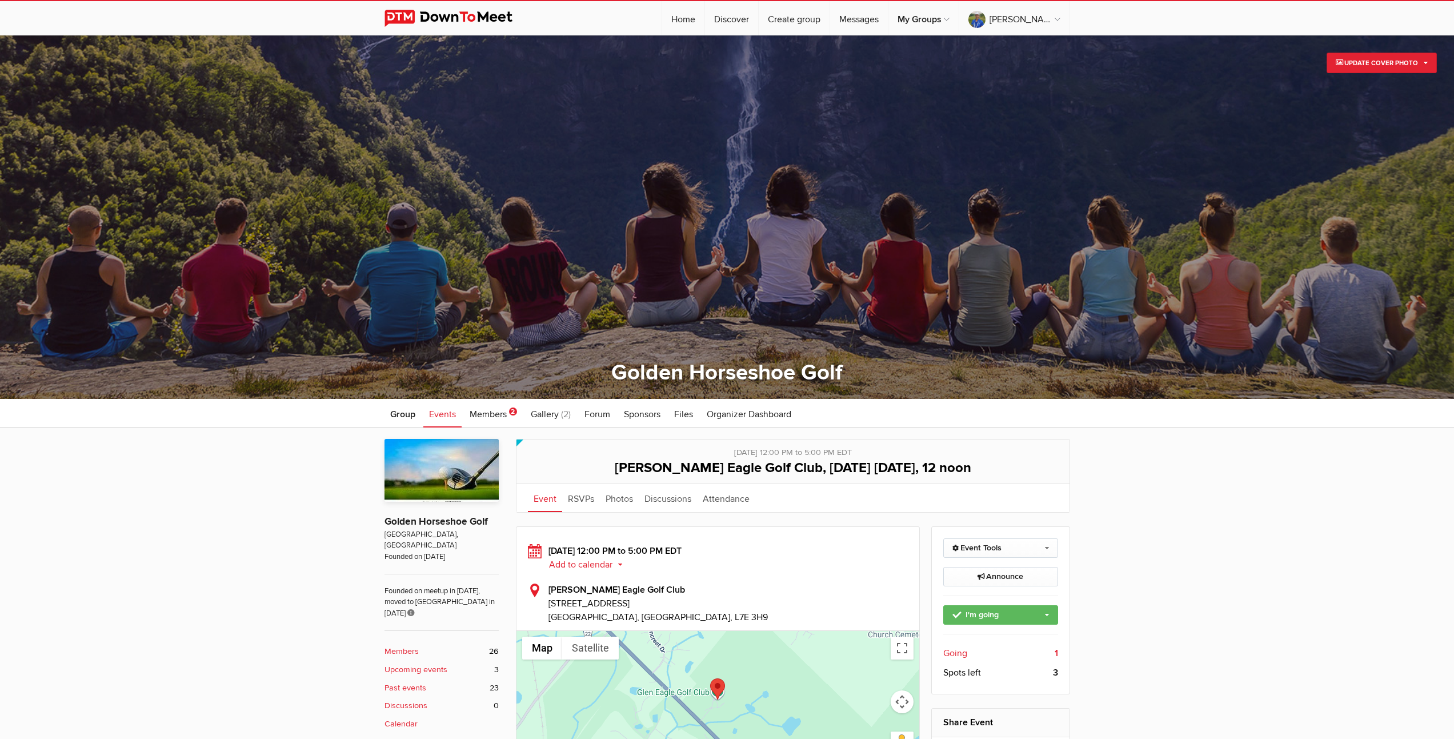
click at [393, 645] on b "Members" at bounding box center [402, 651] width 34 height 13
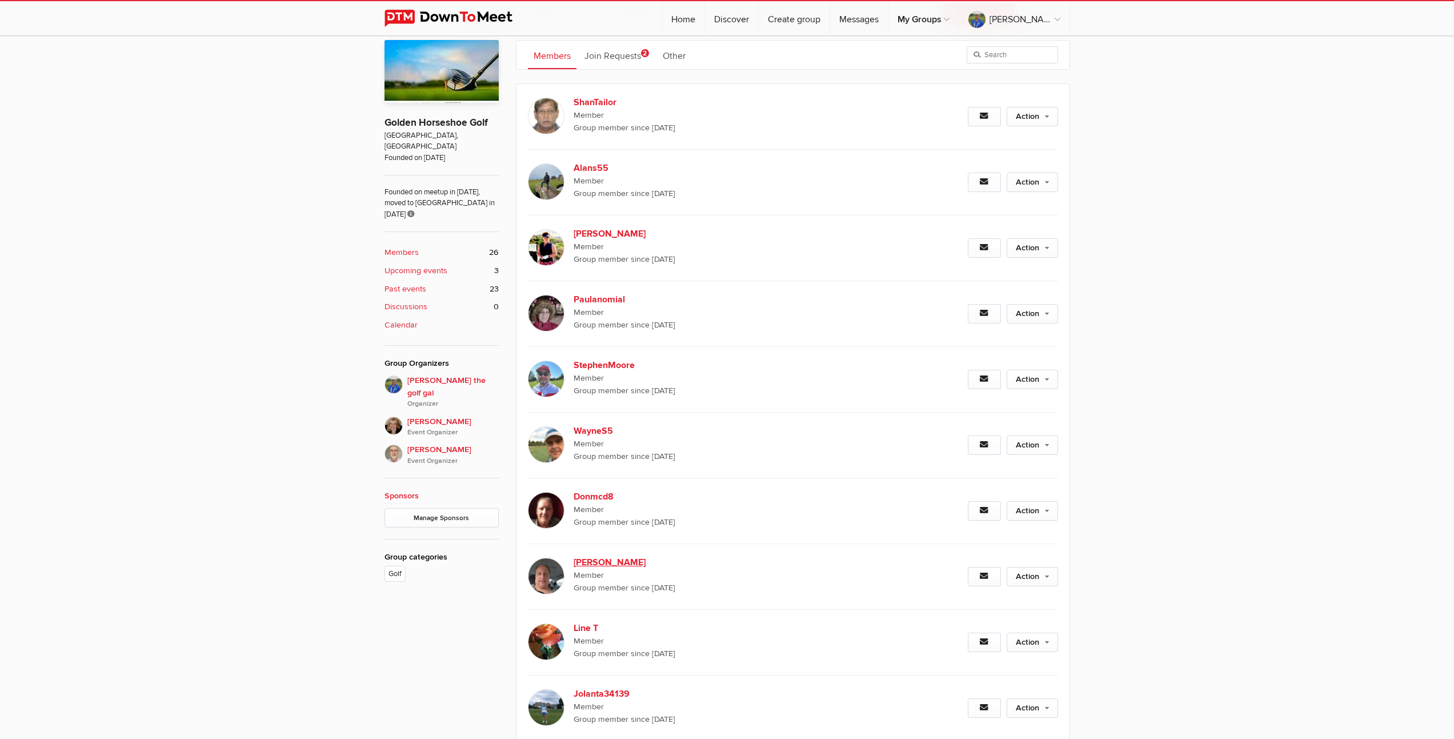
scroll to position [19, 0]
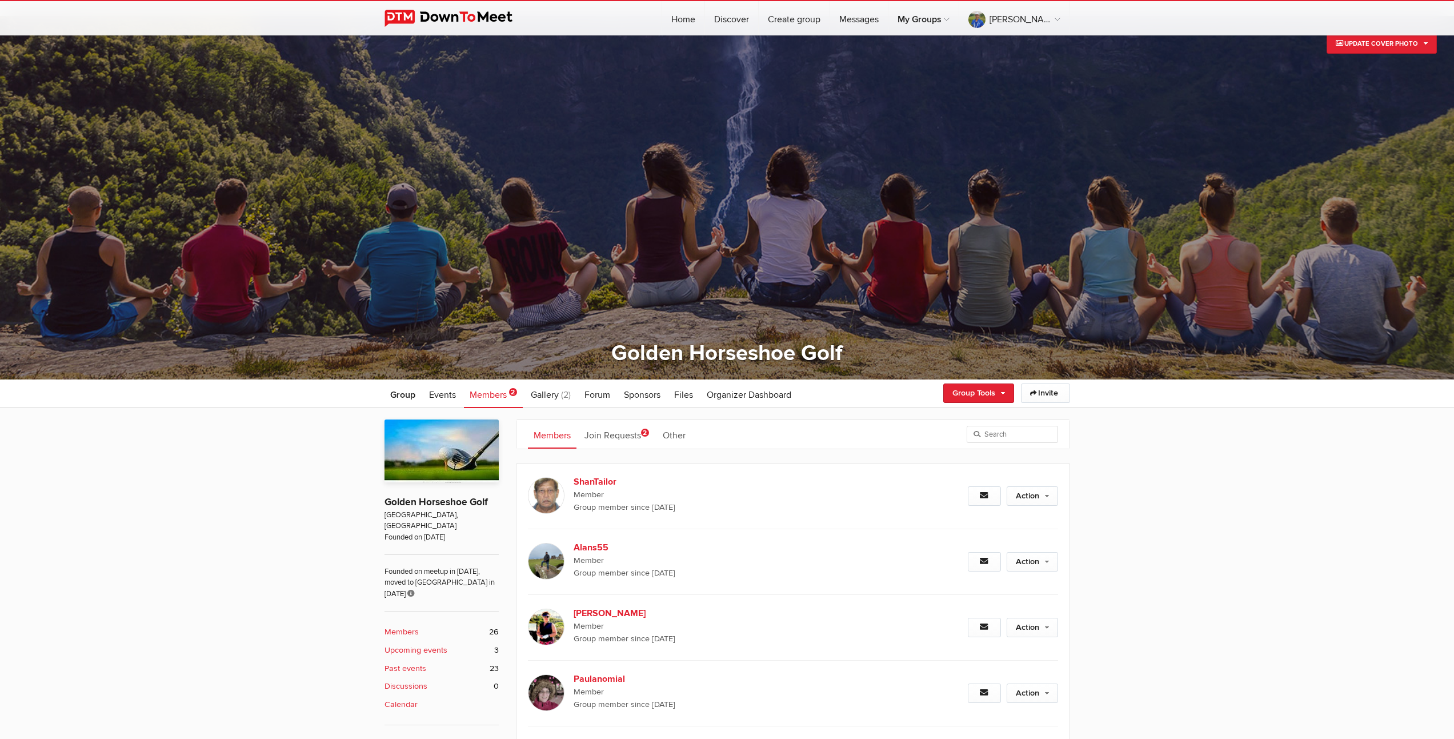
click at [411, 644] on b "Upcoming events" at bounding box center [416, 650] width 63 height 13
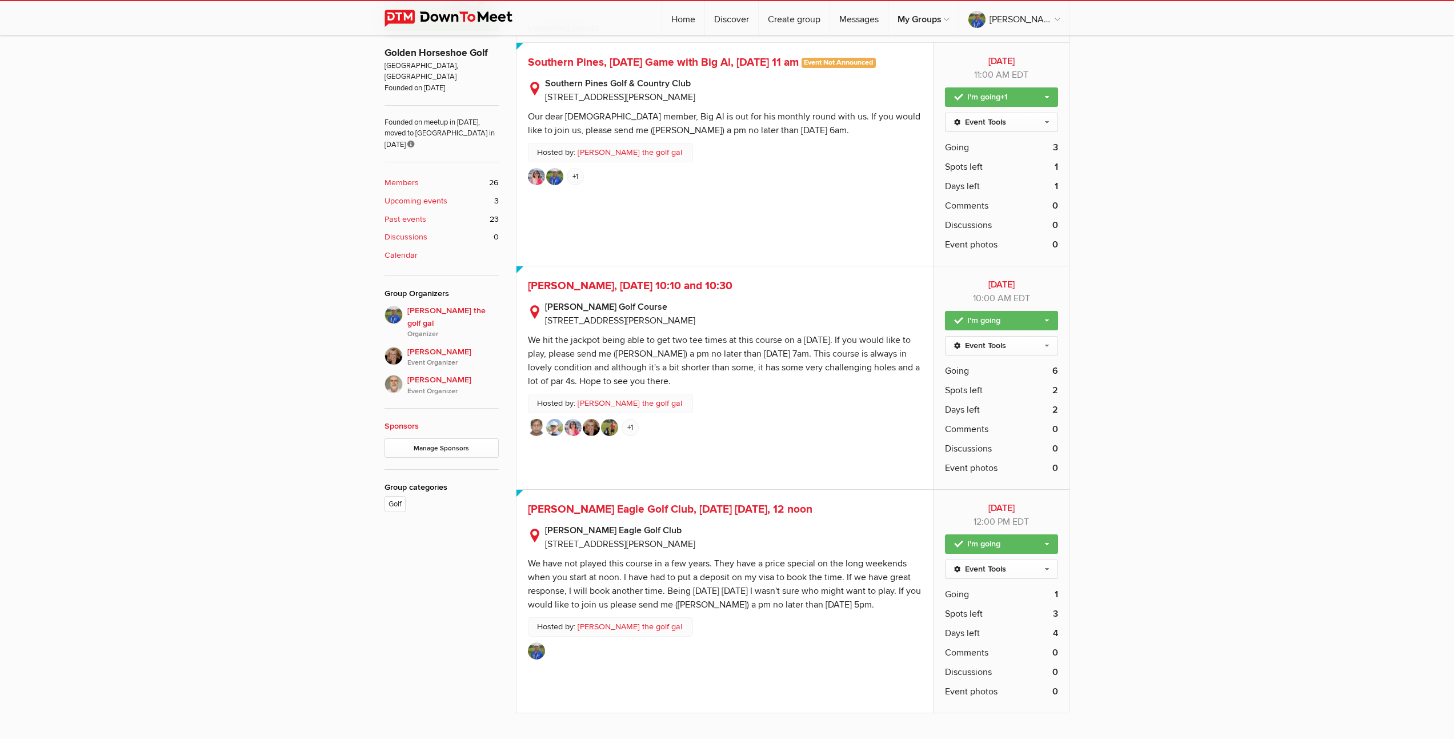
scroll to position [477, 0]
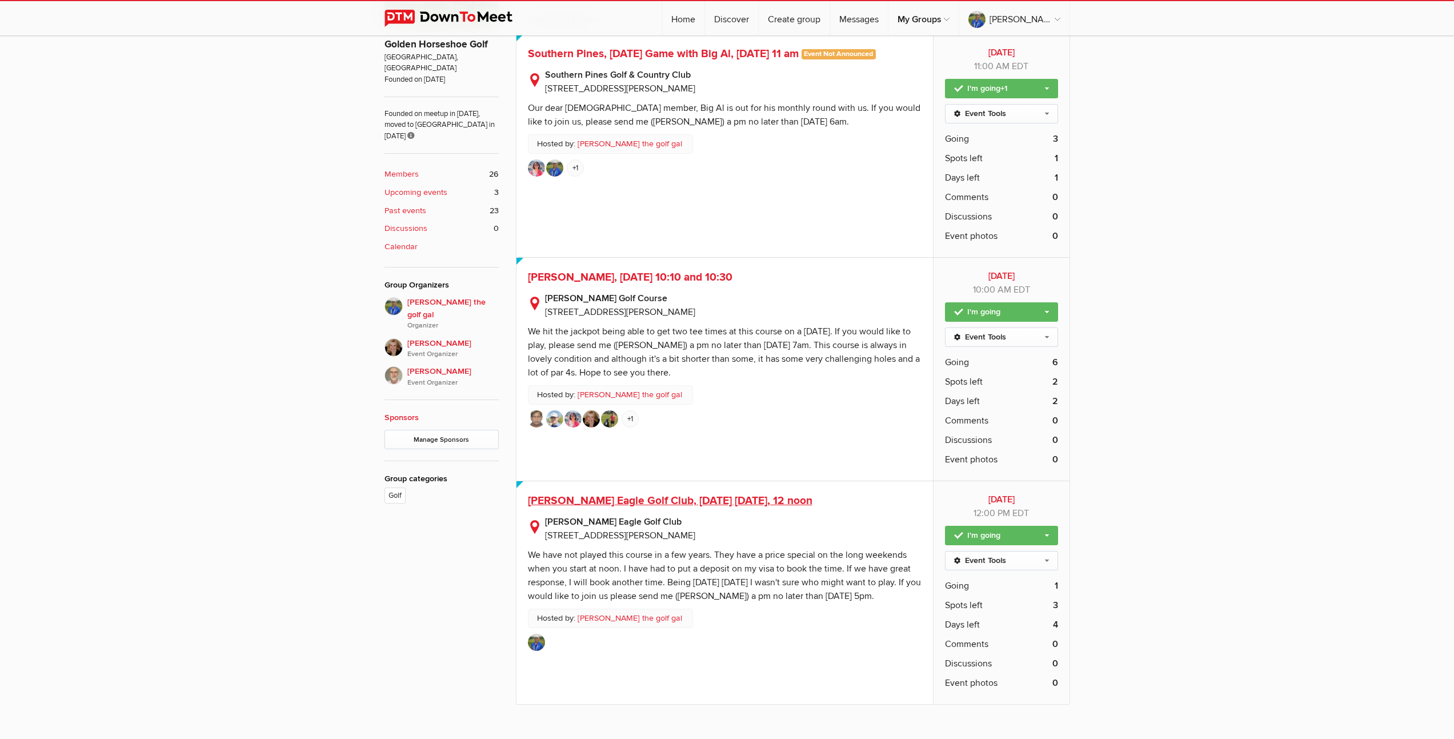
click at [619, 503] on span "Glen Eagle Golf Club, Thanksgiving Monday, 12 noon" at bounding box center [670, 501] width 285 height 14
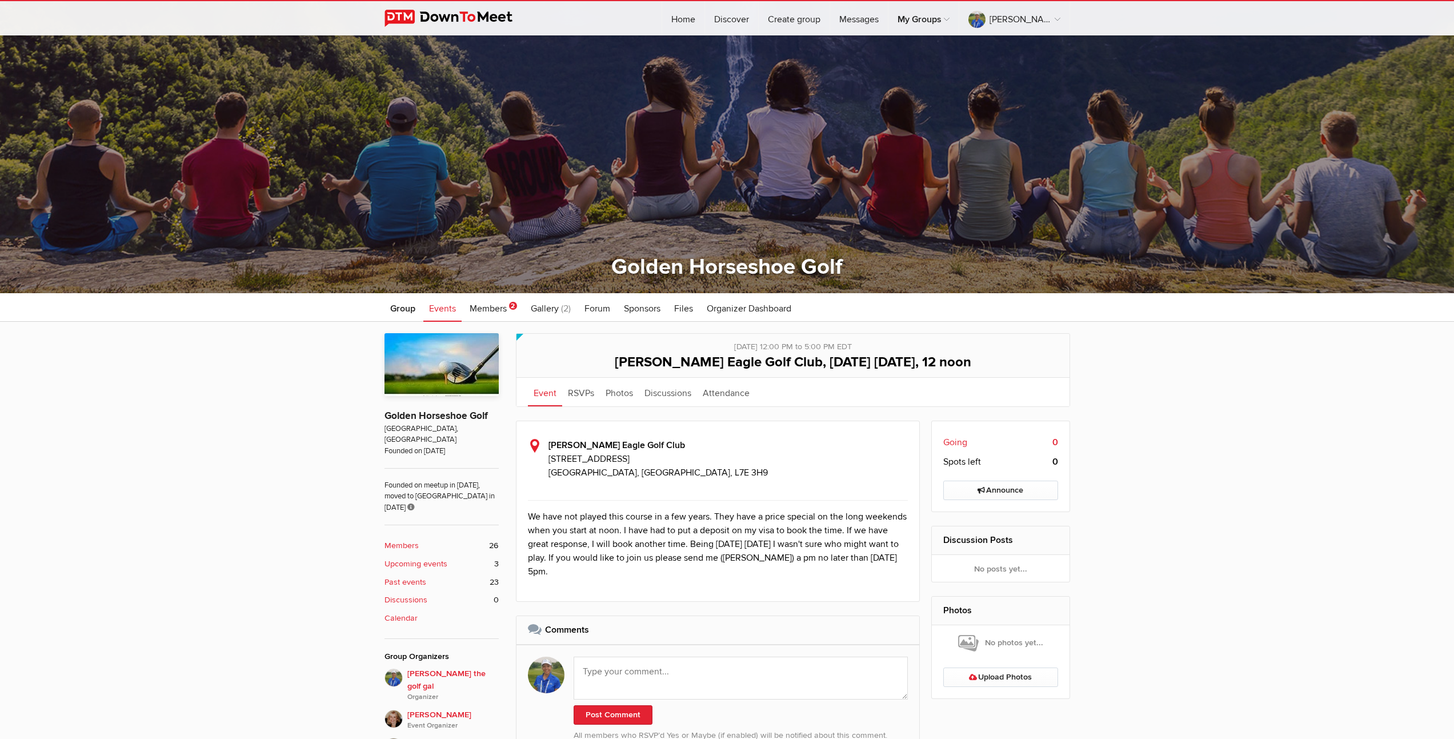
scroll to position [226, 0]
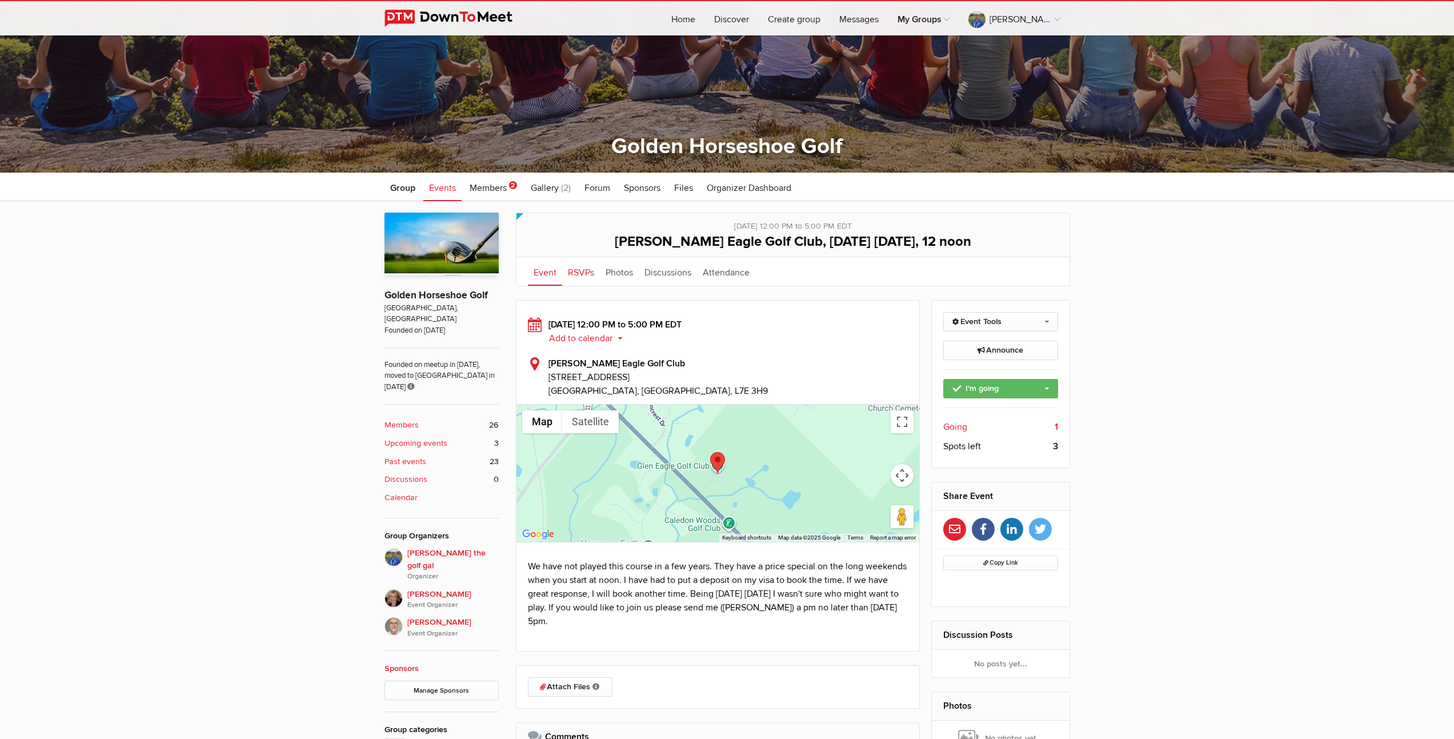
click at [577, 272] on link "RSVPs" at bounding box center [581, 271] width 38 height 29
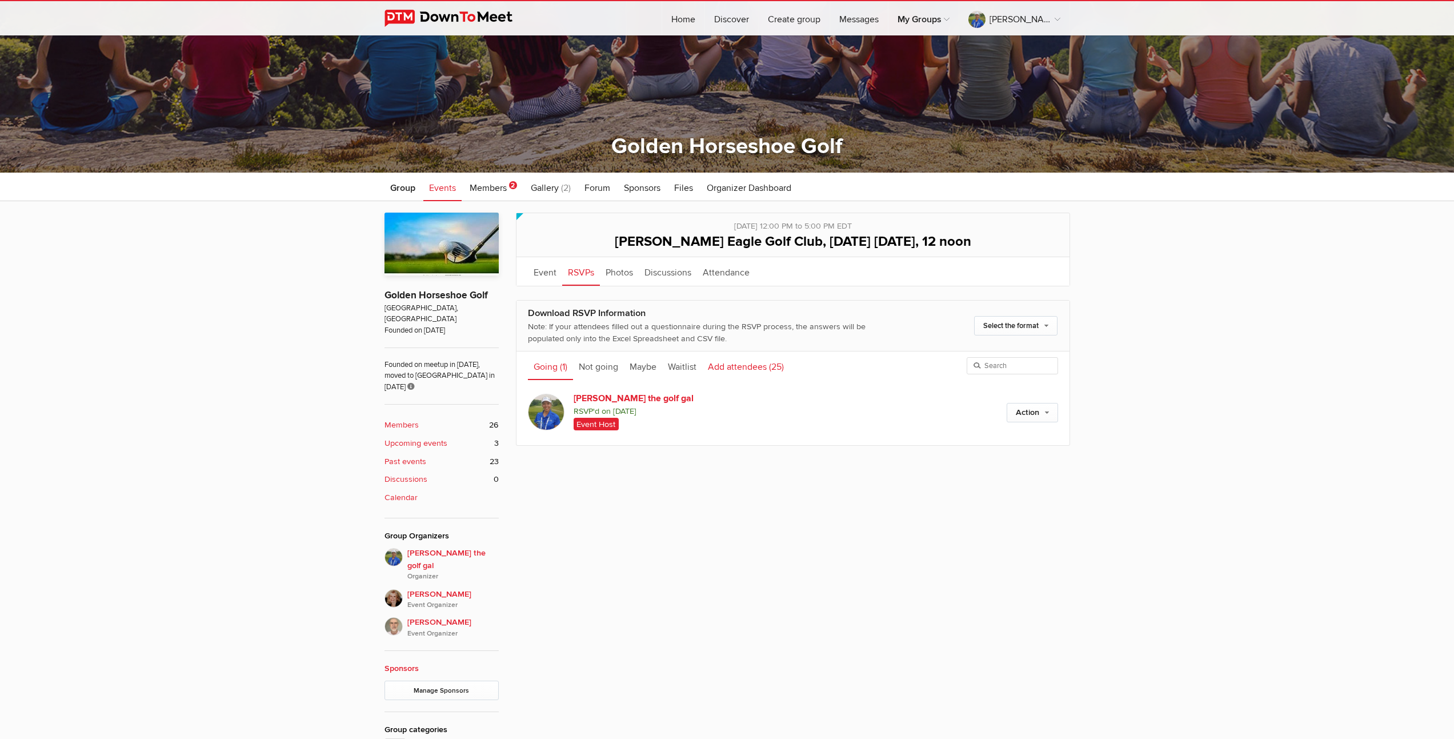
click at [746, 367] on link "Add attendees (25)" at bounding box center [745, 365] width 87 height 29
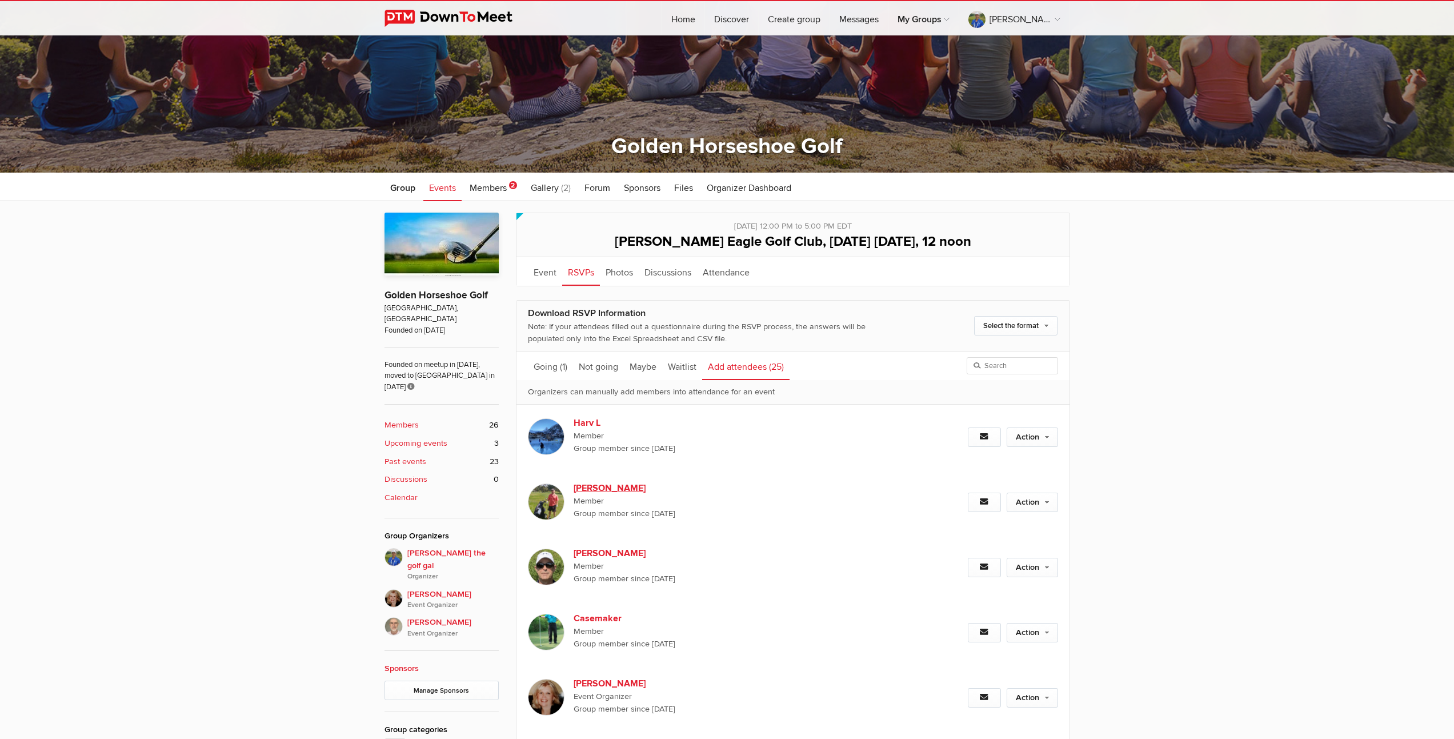
scroll to position [321, 0]
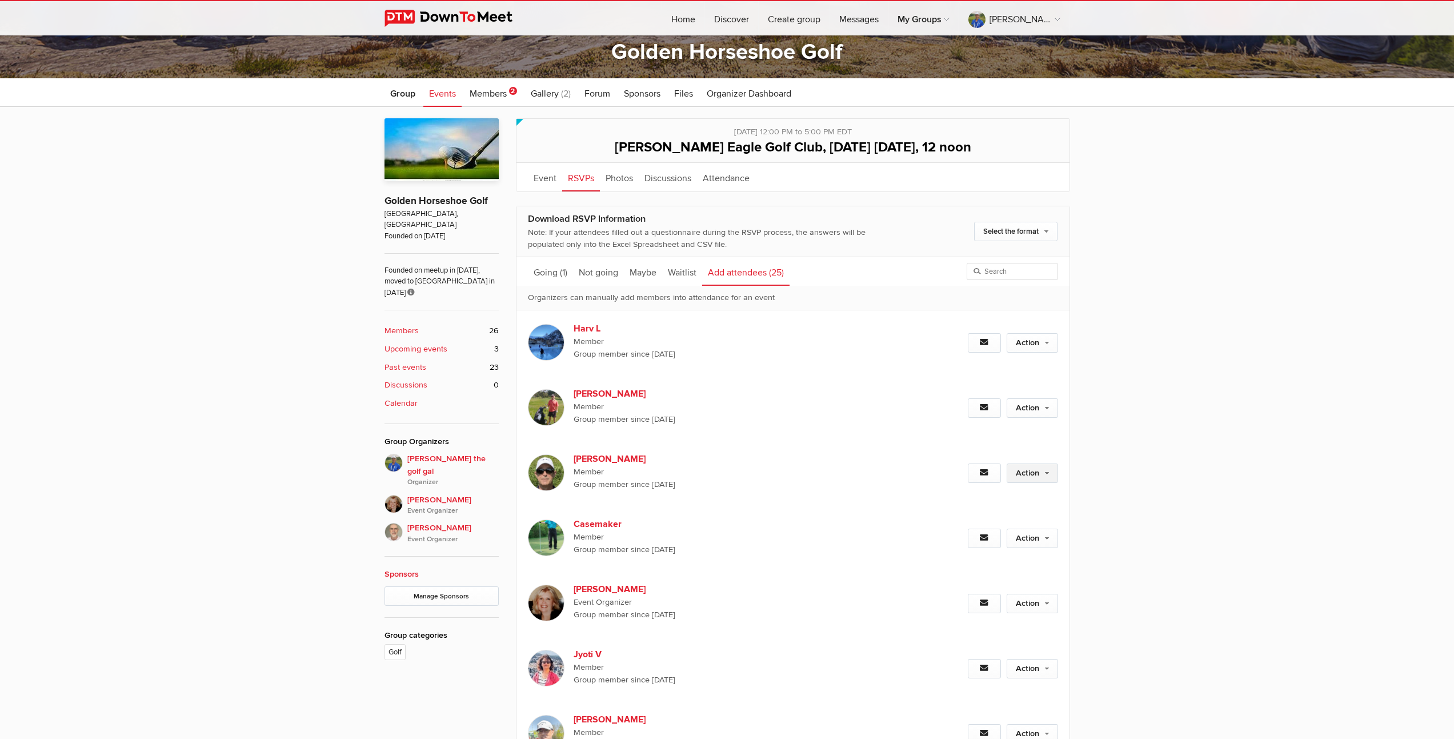
click at [1037, 472] on link "Action" at bounding box center [1032, 472] width 51 height 19
click at [973, 498] on link "Set as Going" at bounding box center [995, 497] width 125 height 17
click at [1026, 474] on link "Action" at bounding box center [1032, 472] width 51 height 19
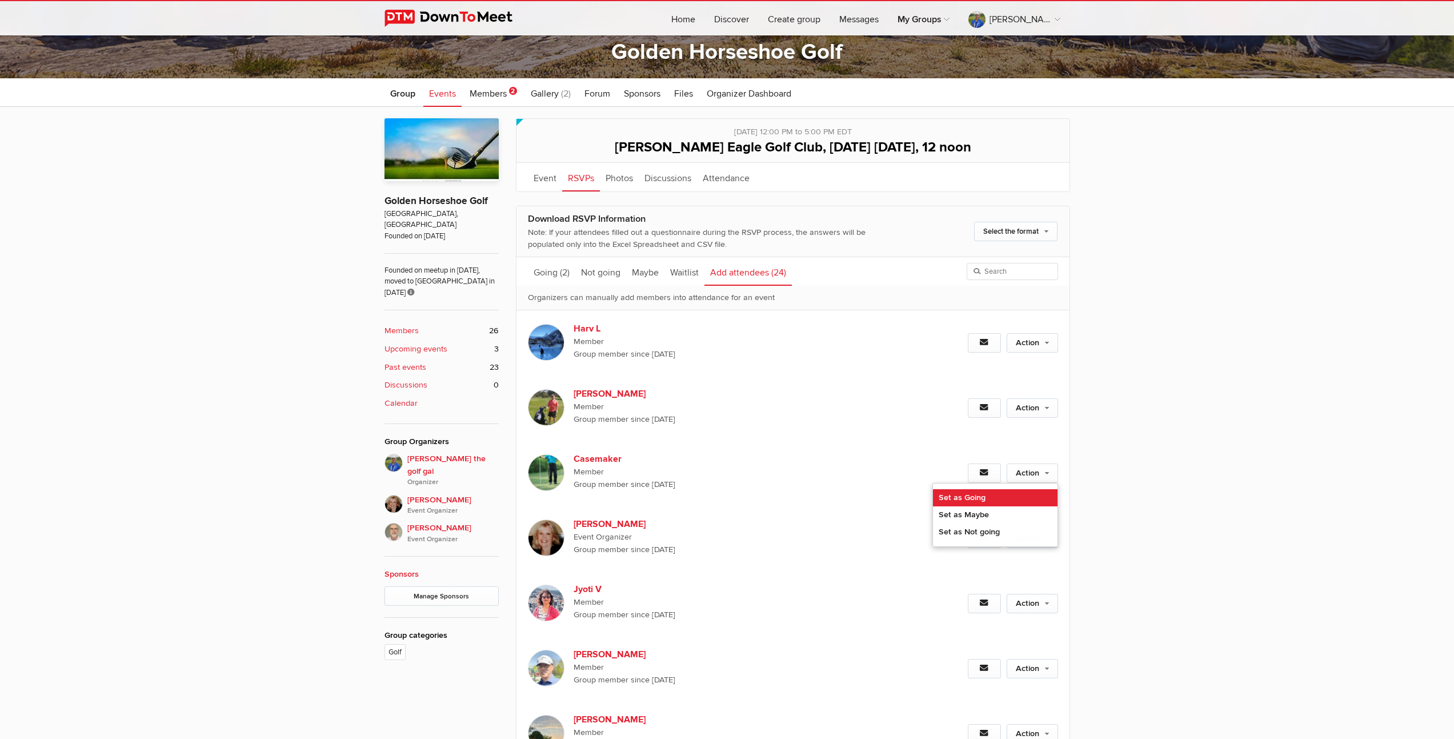
click at [975, 501] on link "Set as Going" at bounding box center [995, 497] width 125 height 17
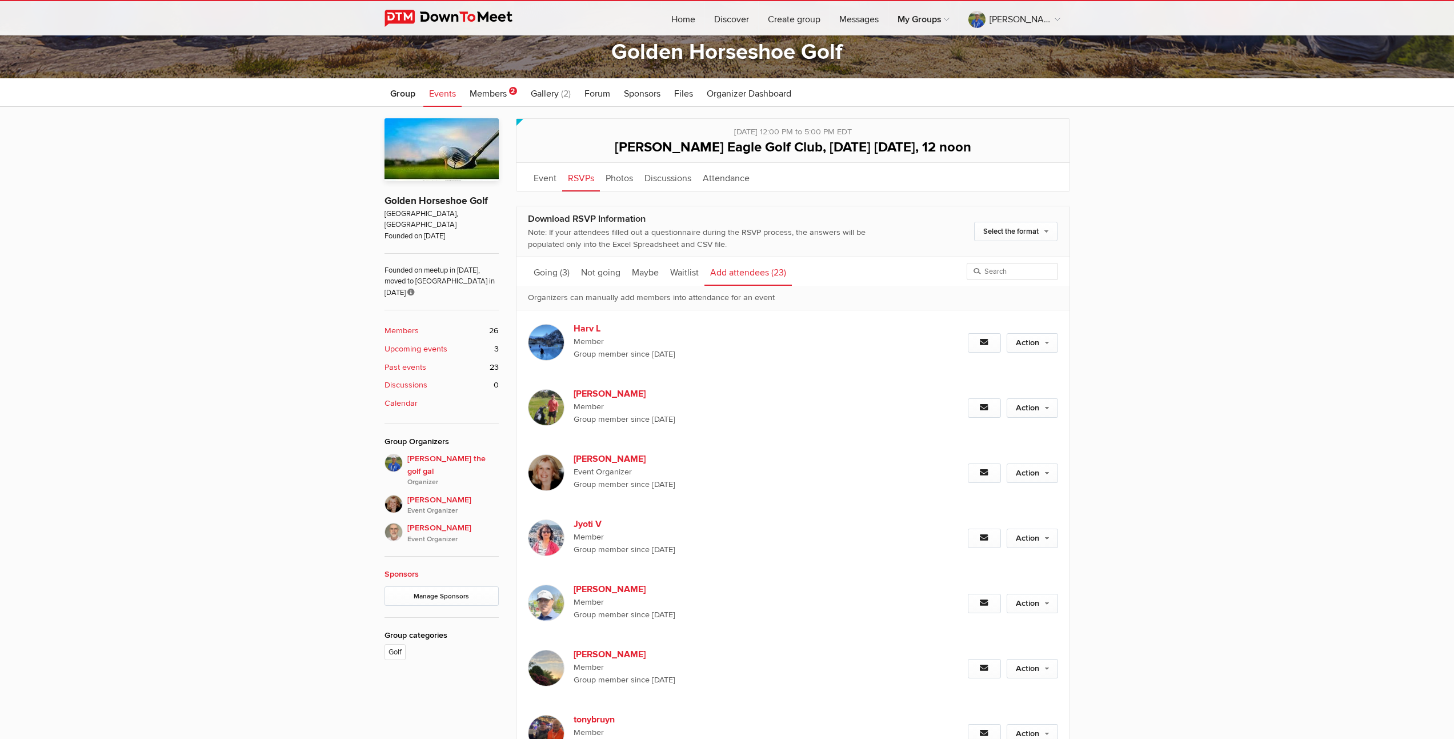
click at [398, 325] on b "Members" at bounding box center [402, 331] width 34 height 13
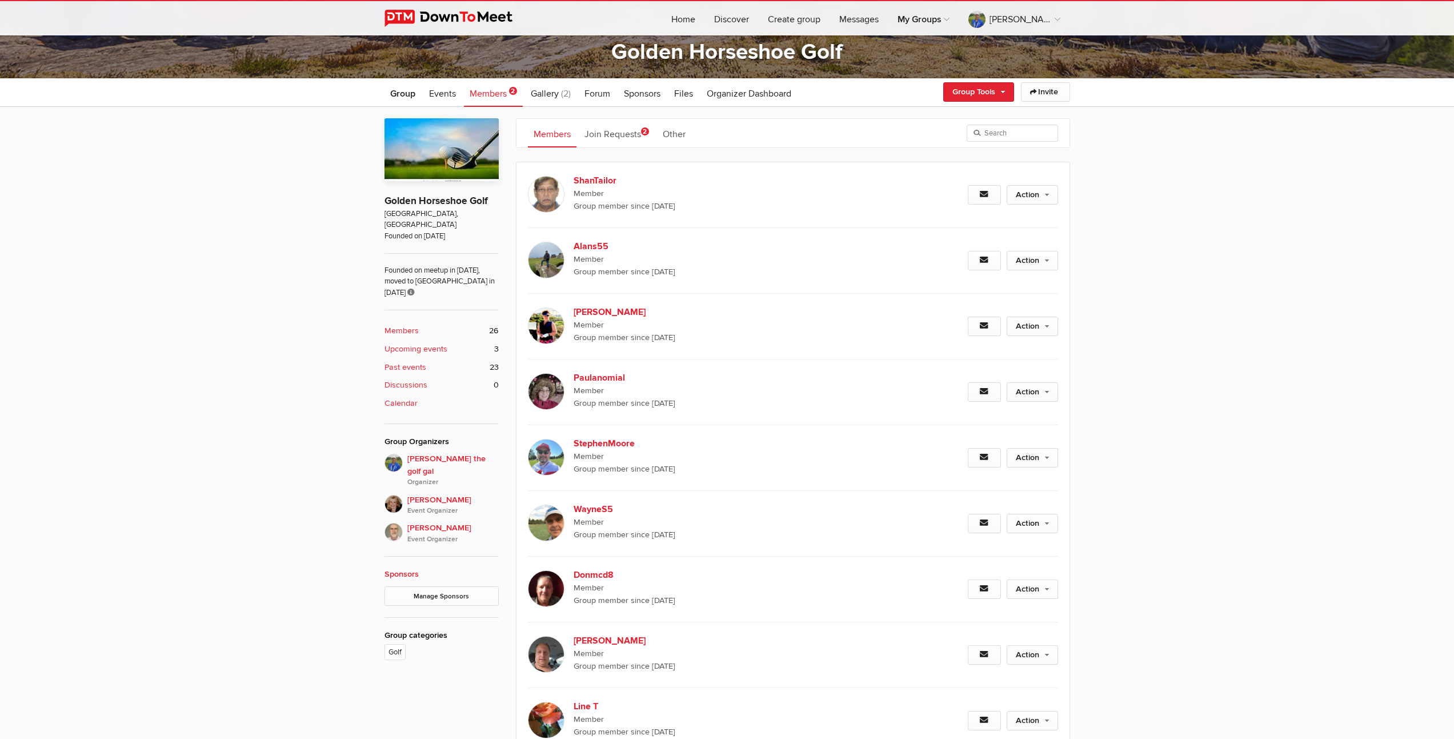
scroll to position [399, 0]
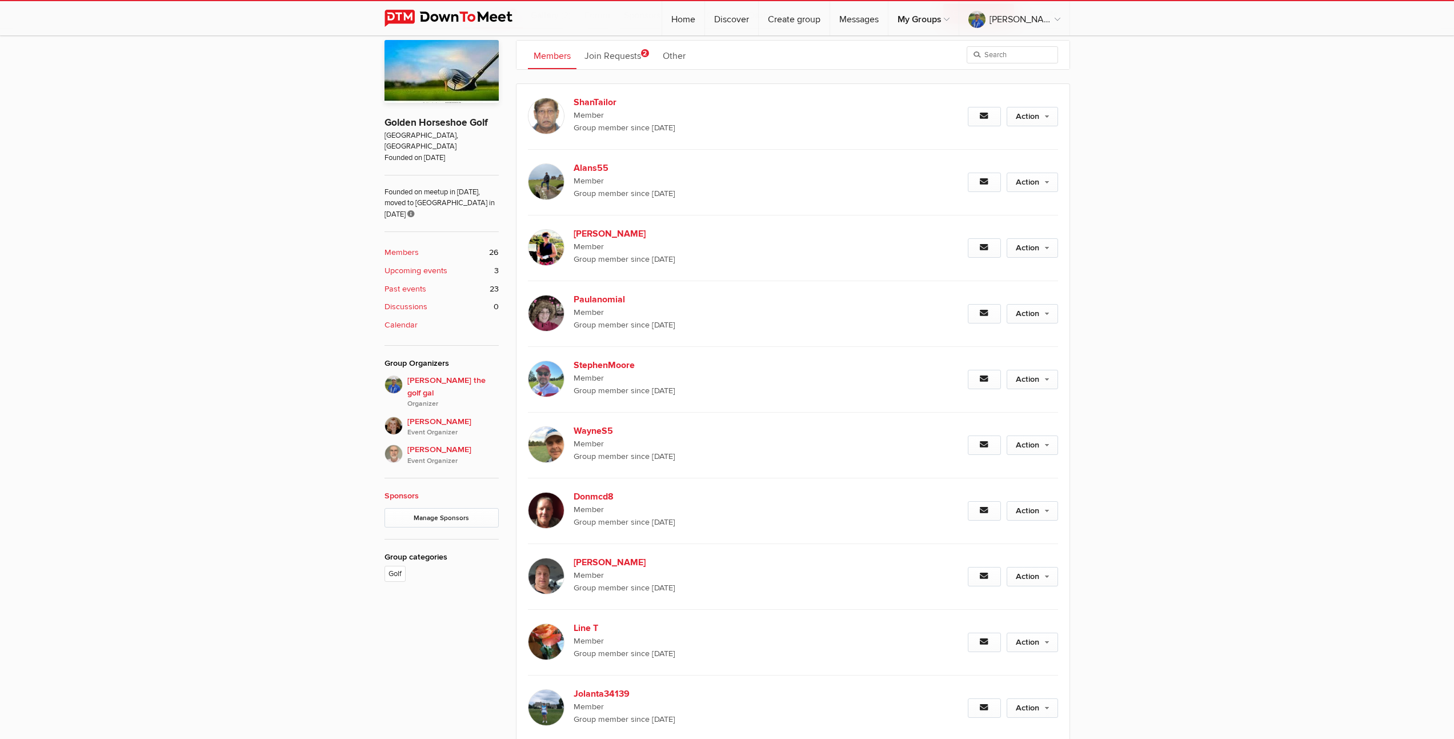
click at [403, 265] on b "Upcoming events" at bounding box center [416, 271] width 63 height 13
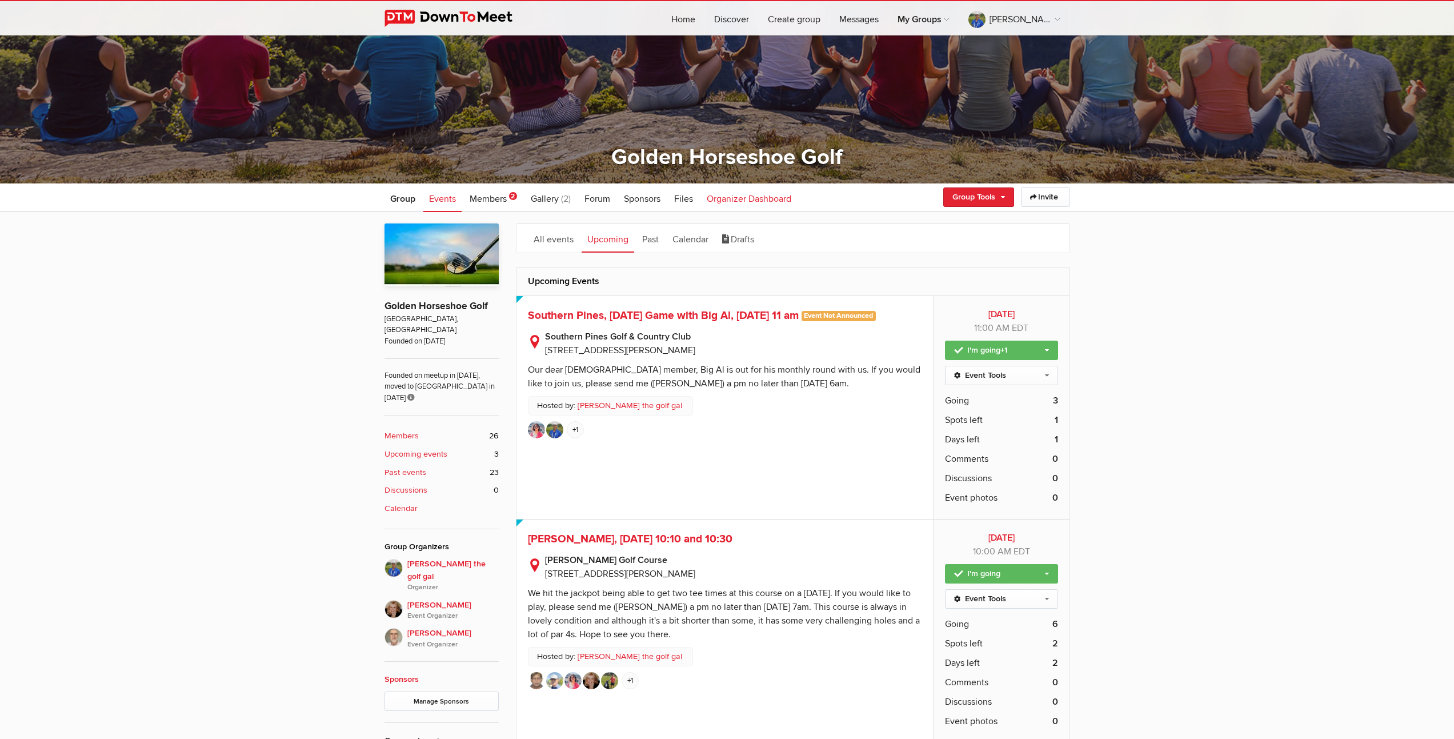
scroll to position [598, 0]
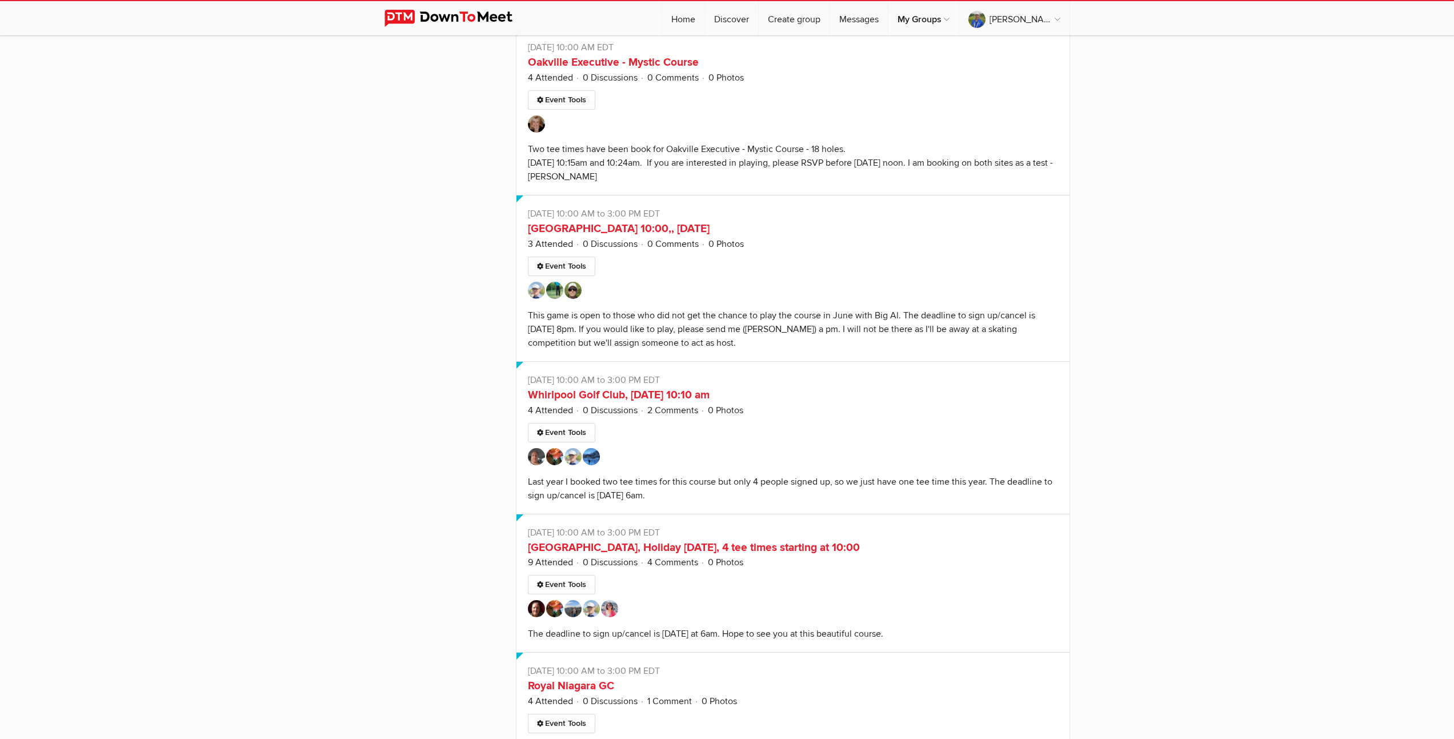
scroll to position [3723, 0]
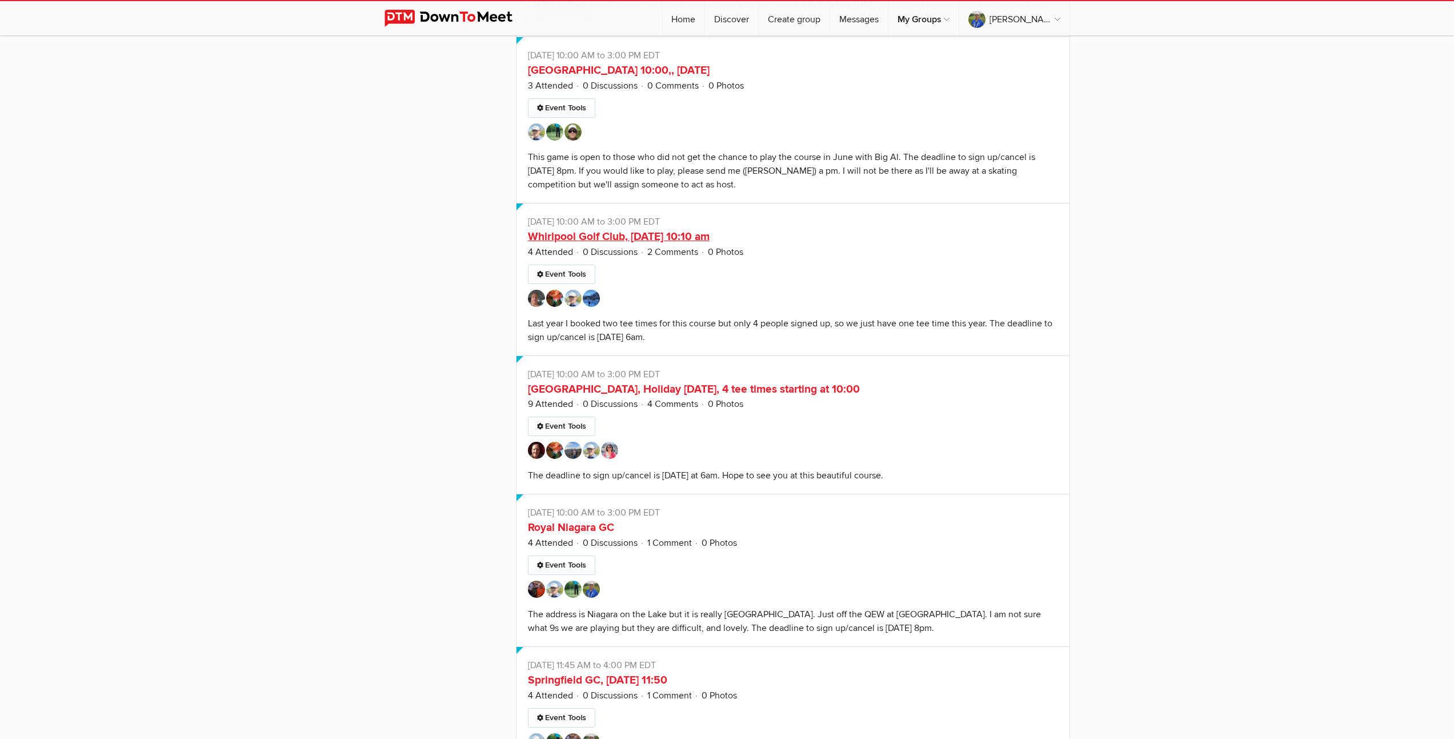
click at [602, 237] on link "Whirlpool Golf Club, Saturday August 9th, 10:10 am" at bounding box center [619, 237] width 182 height 14
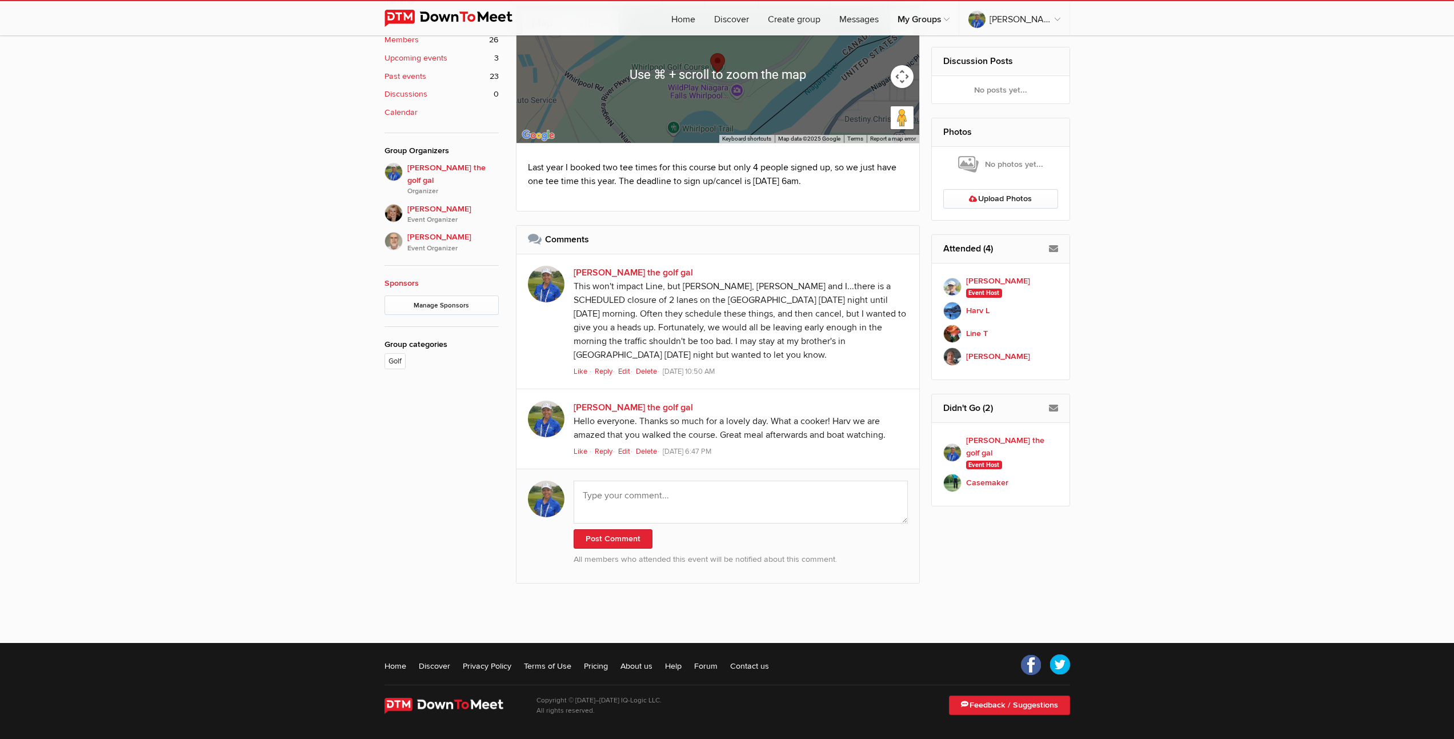
scroll to position [35, 0]
